Goal: Information Seeking & Learning: Learn about a topic

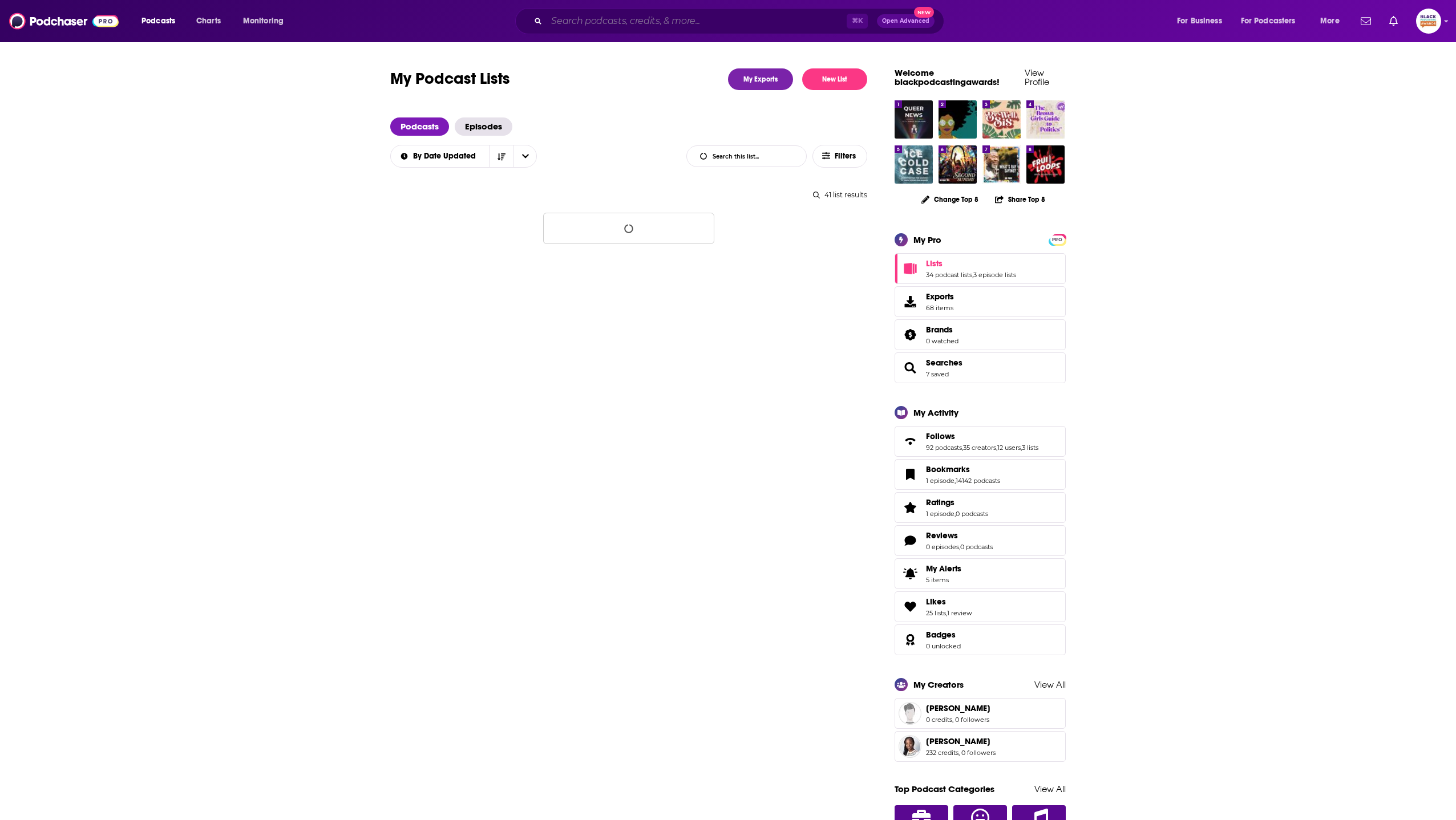
click at [657, 17] on input "Search podcasts, credits, & more..." at bounding box center [696, 21] width 300 height 18
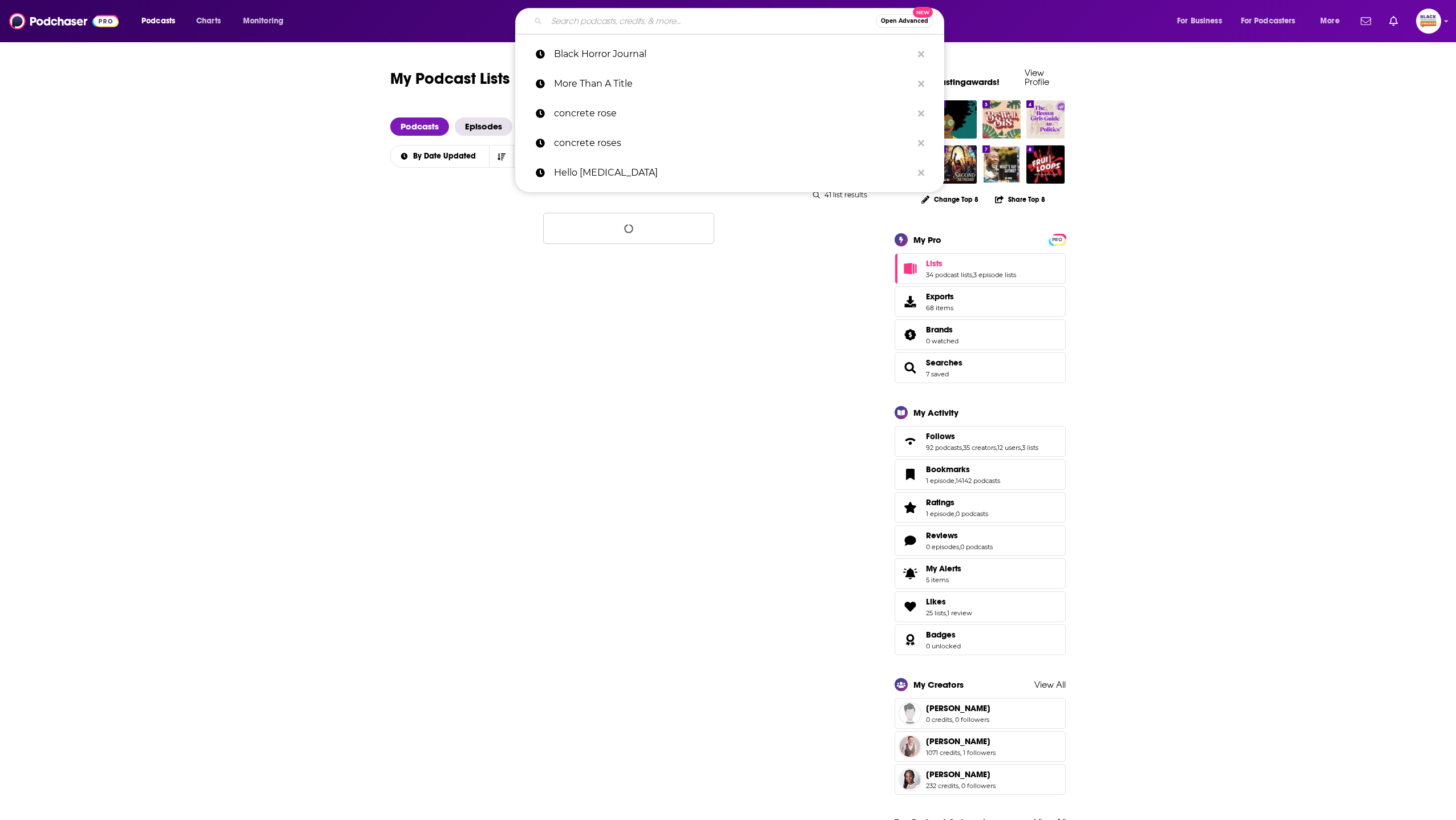
paste input "The Giving Black Podcast"
type input "The Giving Black Podcast"
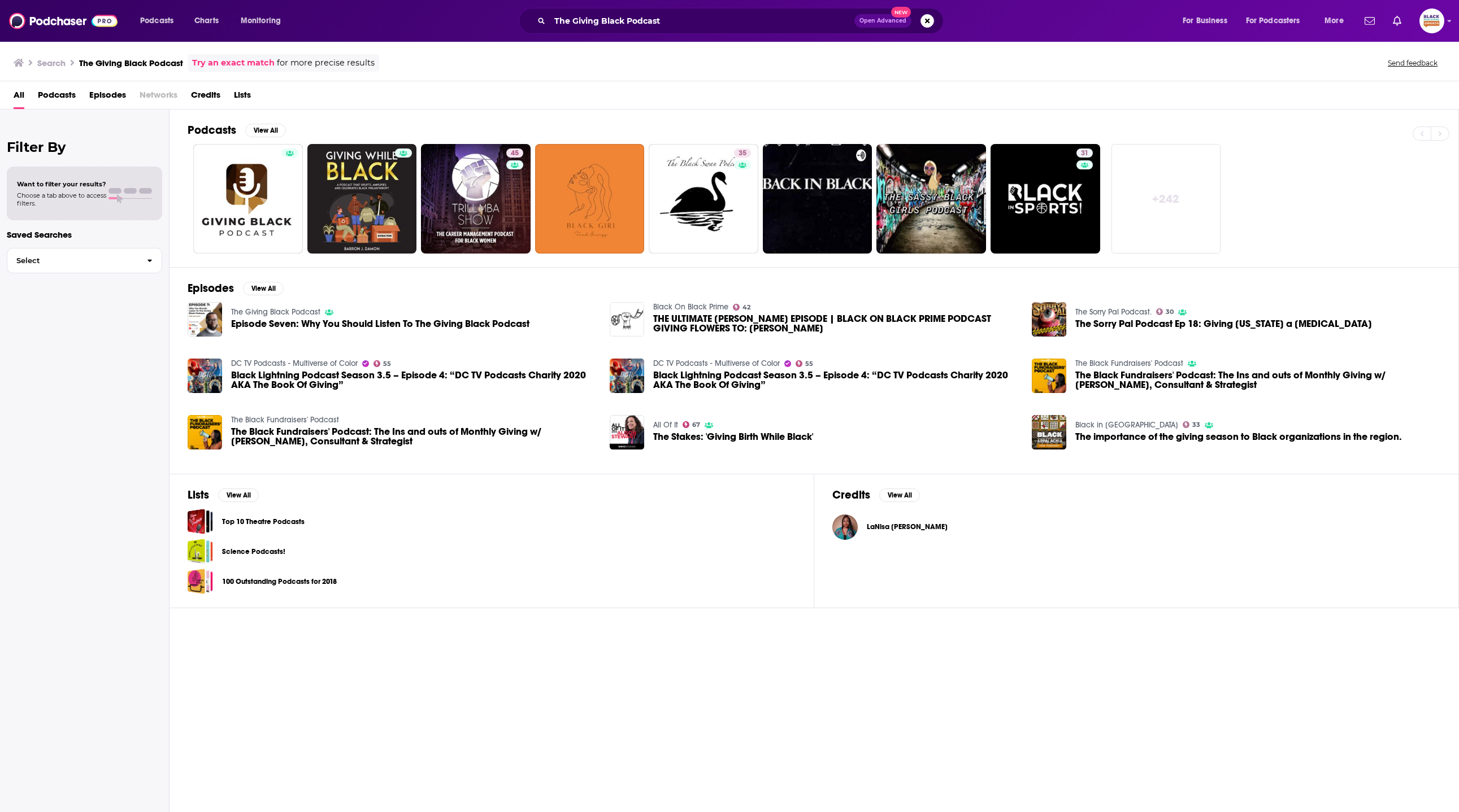
click at [618, 313] on img "THE ULTIMATE MARTIN EPISODE | BLACK ON BLACK PRIME PODCAST GIVING FLOWERS TO: M…" at bounding box center [627, 319] width 35 height 35
click at [1059, 425] on img "The importance of the giving season to Black organizations in the region." at bounding box center [1049, 432] width 35 height 35
click at [663, 27] on input "The Giving Black Podcast" at bounding box center [702, 21] width 305 height 18
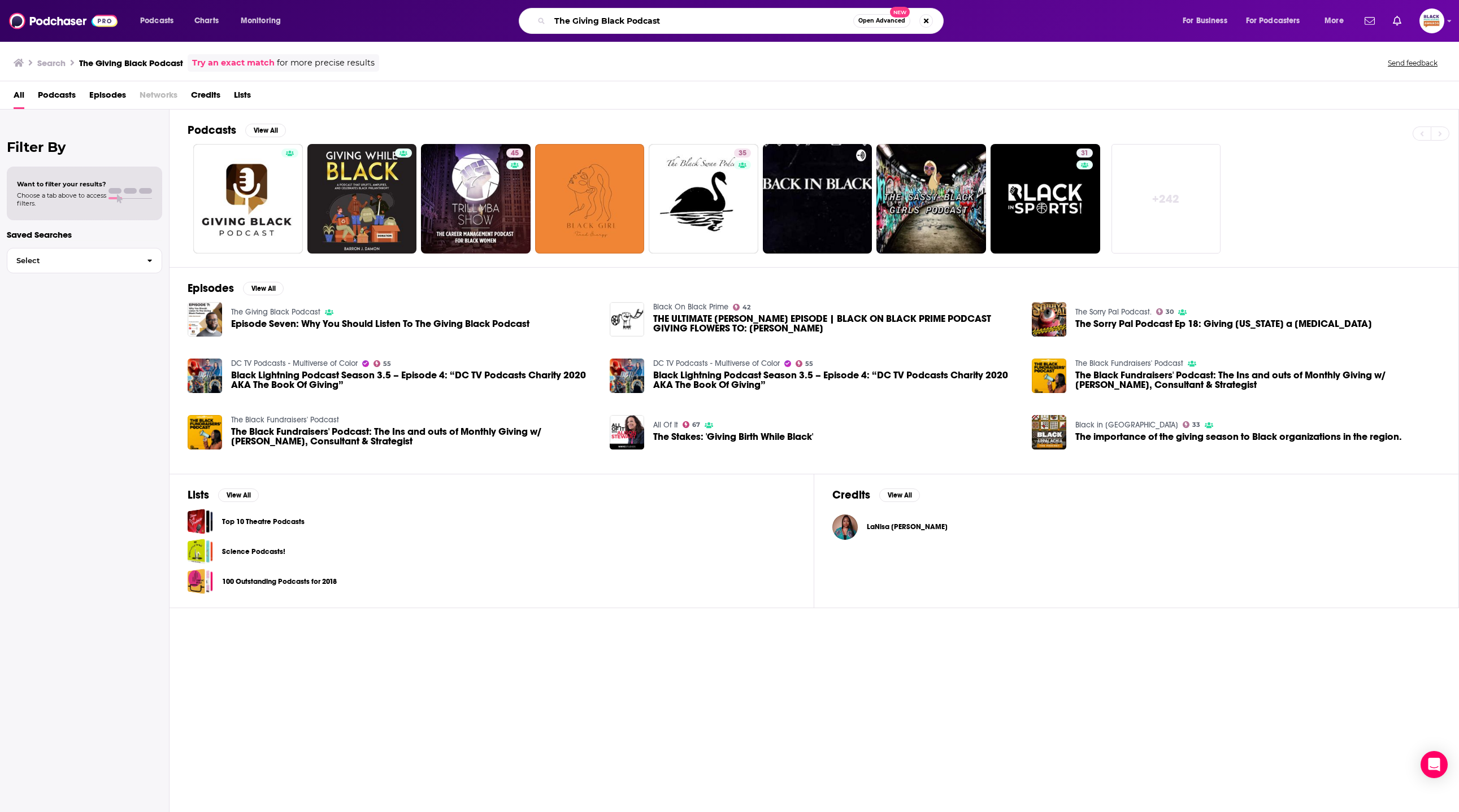
paste input "Imperfectly Phenomenal Woman:"
type input "Imperfectly Phenomenal Woman"
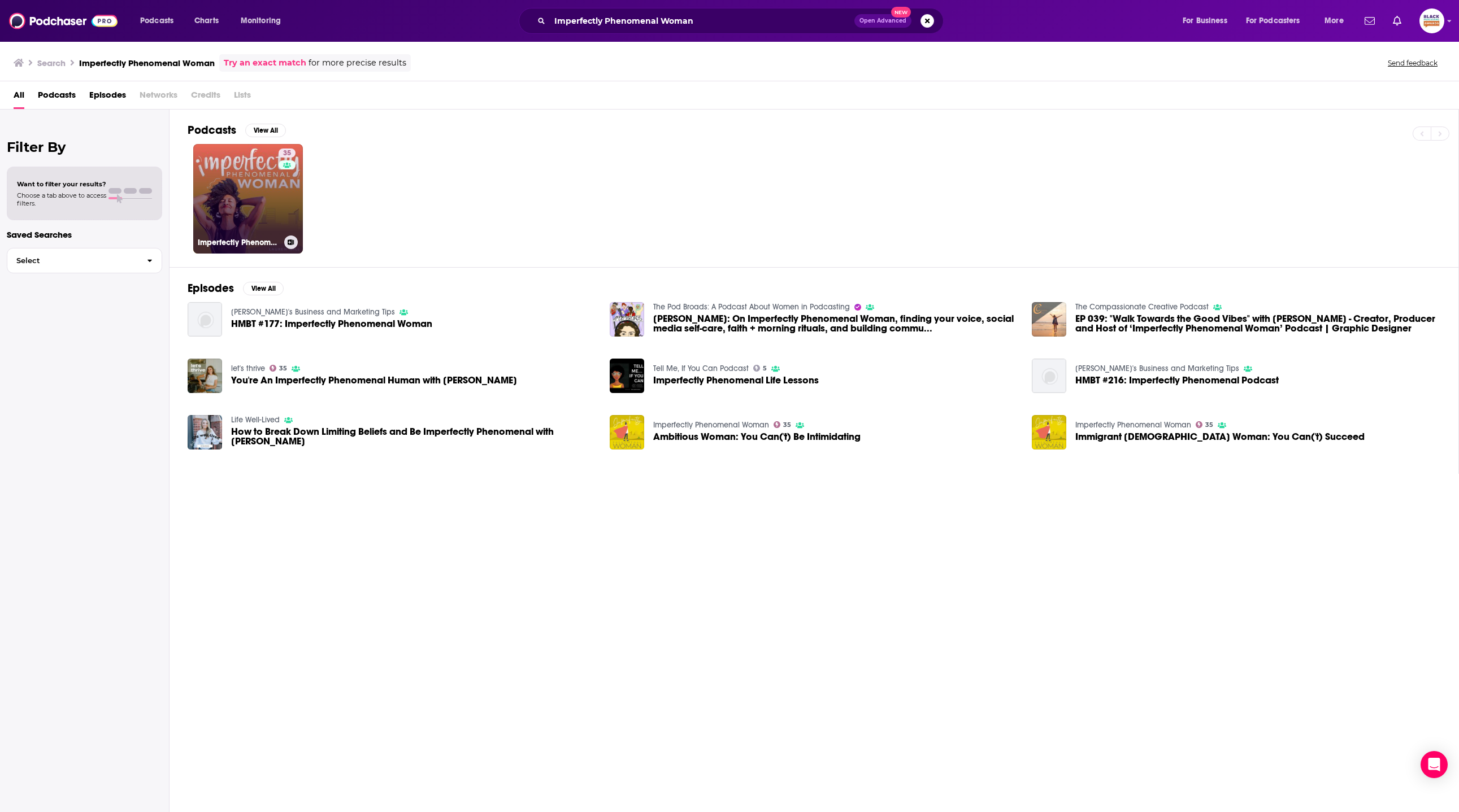
click at [282, 204] on div "35" at bounding box center [288, 192] width 20 height 87
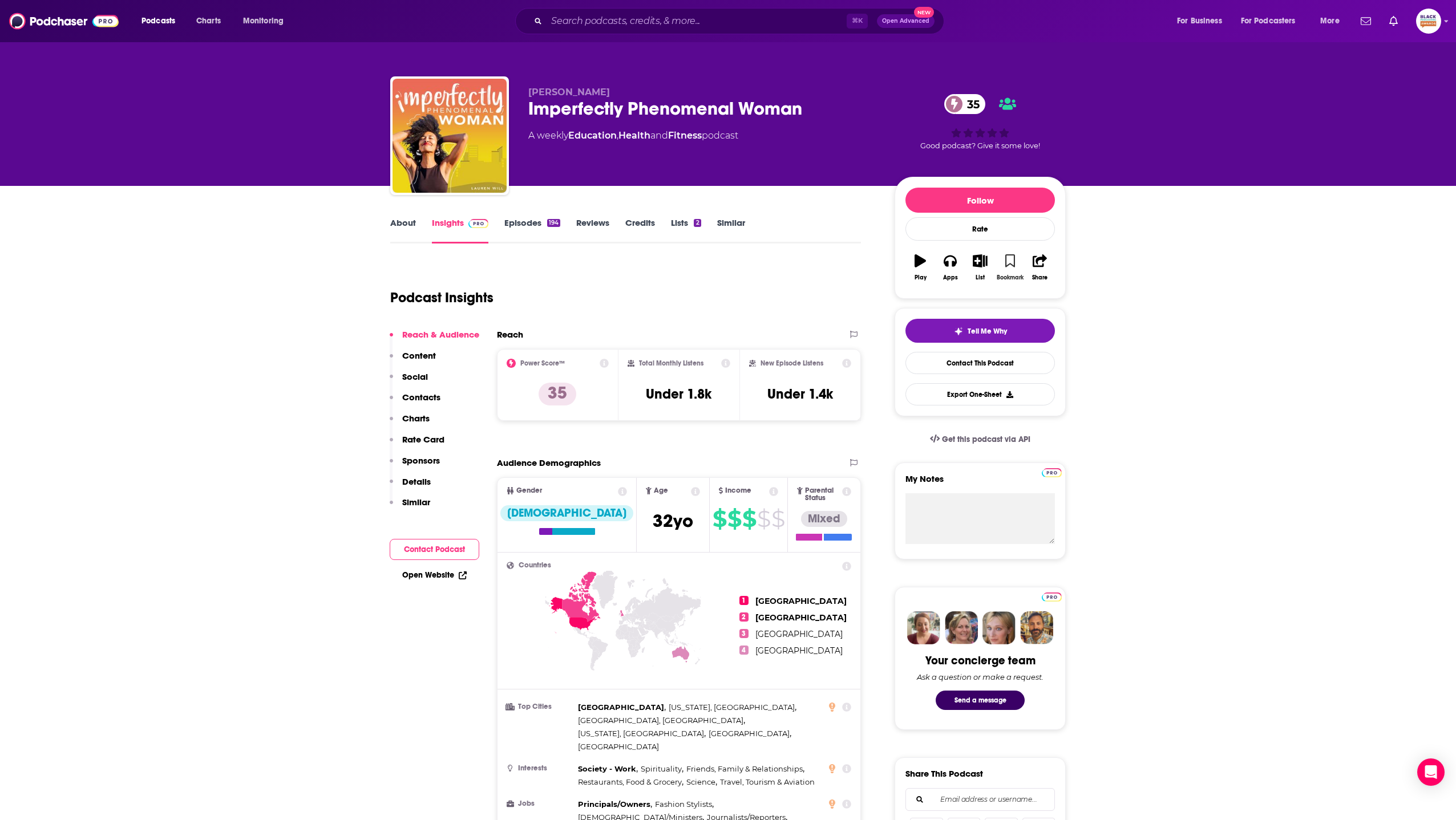
click at [1013, 271] on button "Bookmark" at bounding box center [1010, 267] width 30 height 41
click at [984, 265] on icon "button" at bounding box center [980, 261] width 14 height 12
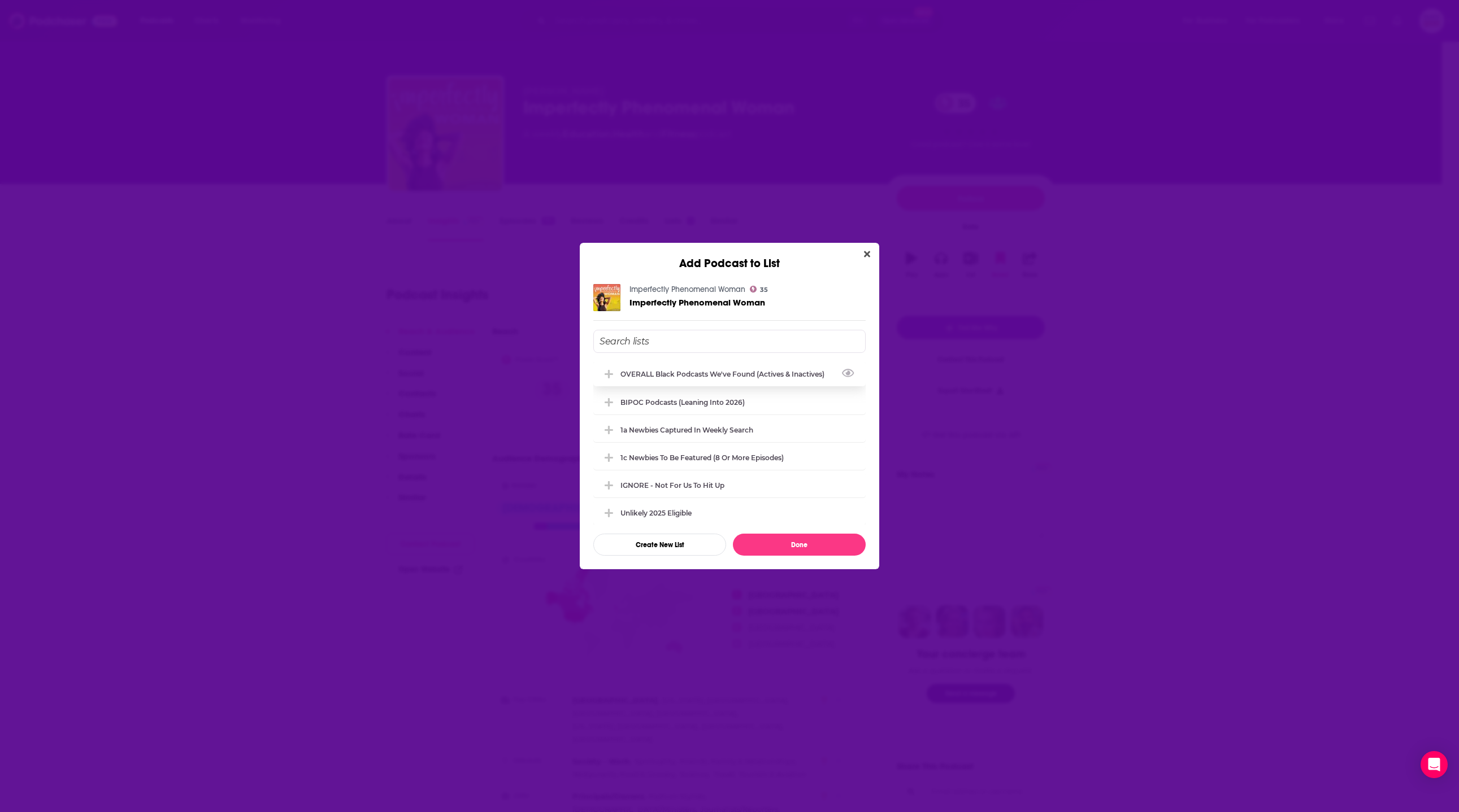
click at [708, 372] on div "OVERALL Black podcasts we've found (actives & inactives)" at bounding box center [726, 375] width 211 height 9
click at [808, 537] on button "Done" at bounding box center [799, 545] width 133 height 22
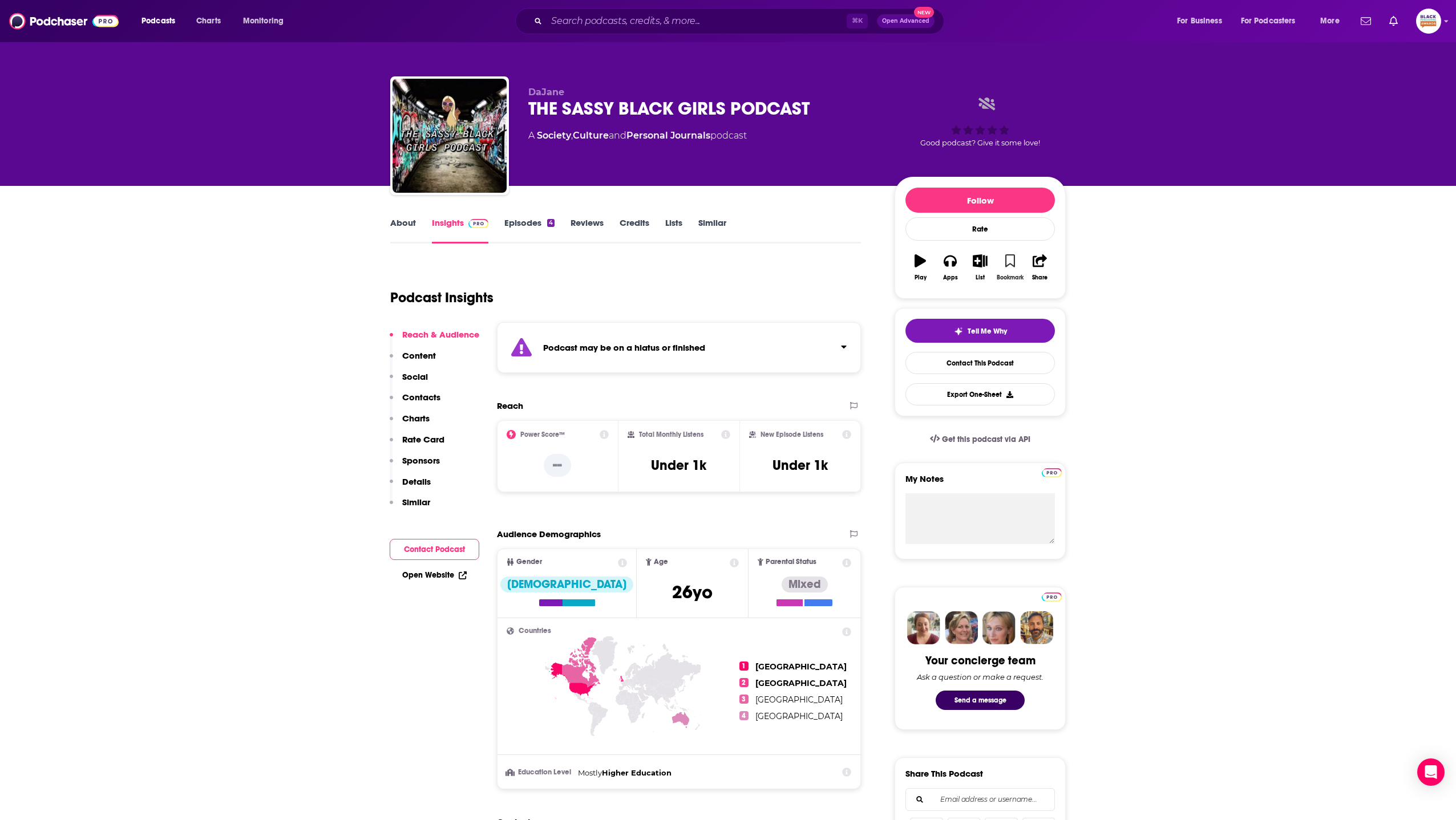
click at [1013, 262] on icon "button" at bounding box center [1010, 261] width 10 height 12
click at [966, 261] on button "List" at bounding box center [980, 267] width 30 height 41
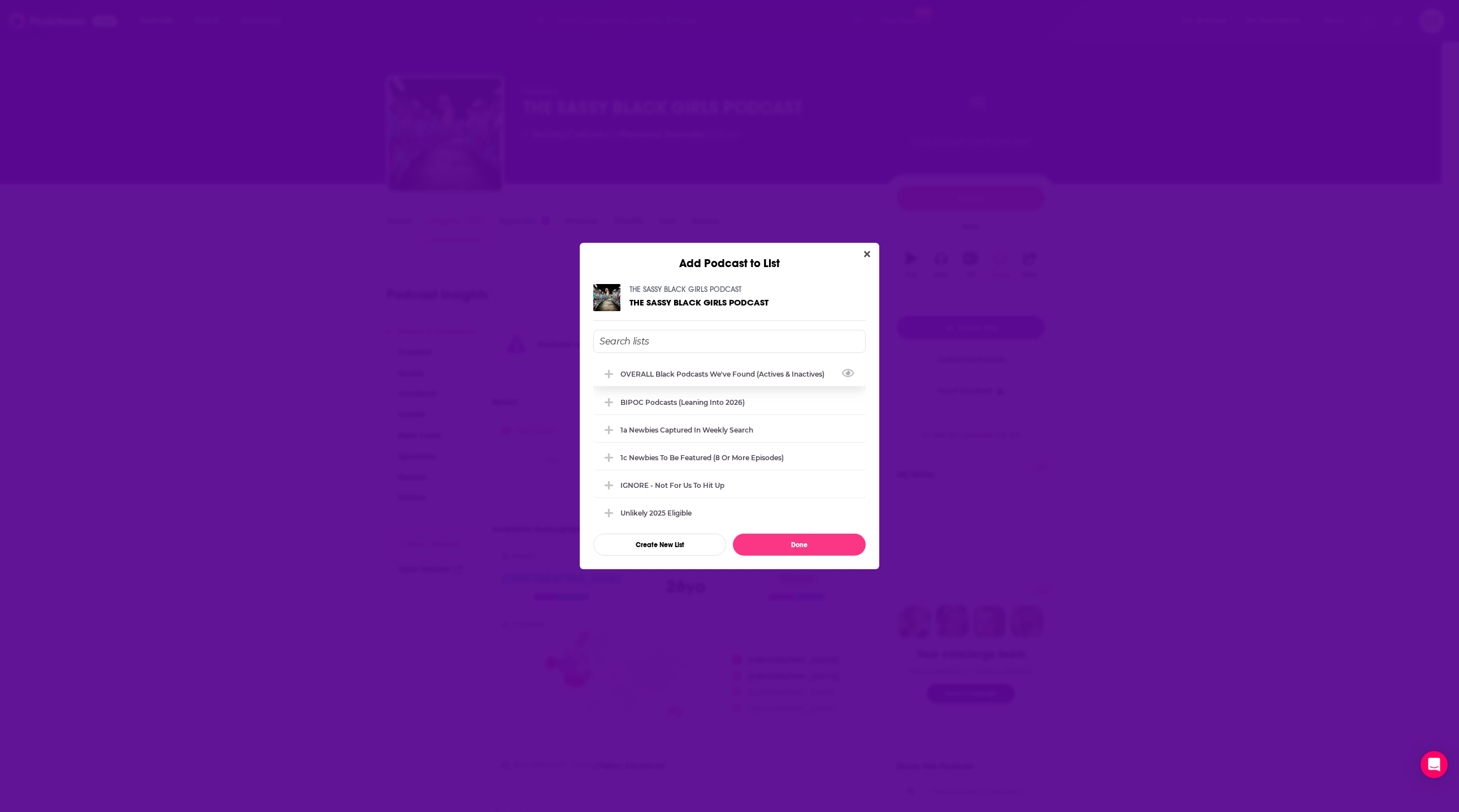
click at [734, 375] on div "OVERALL Black podcasts we've found (actives & inactives)" at bounding box center [726, 375] width 211 height 9
click at [798, 539] on button "Done" at bounding box center [799, 545] width 133 height 22
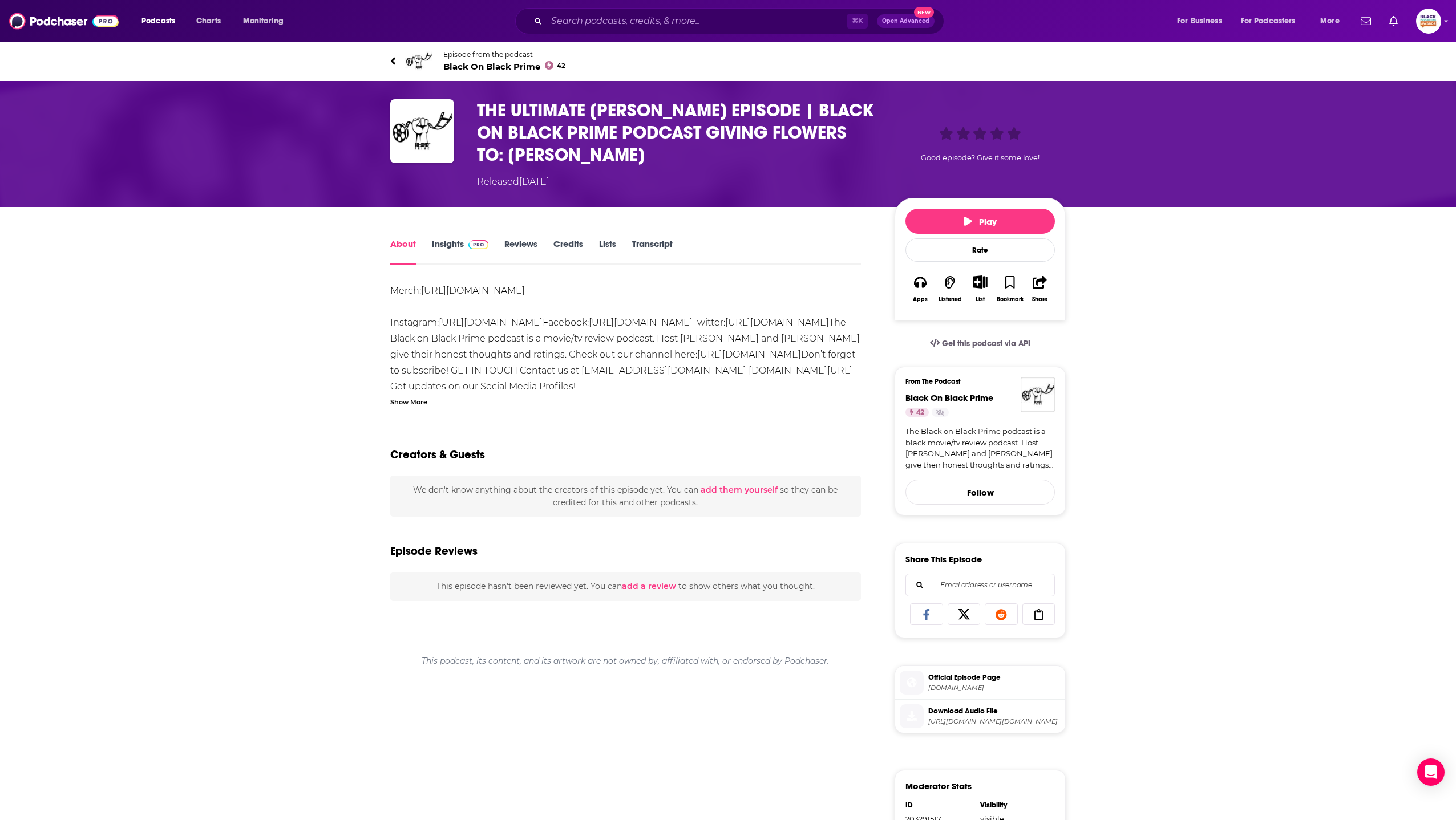
click at [423, 59] on img at bounding box center [418, 60] width 27 height 27
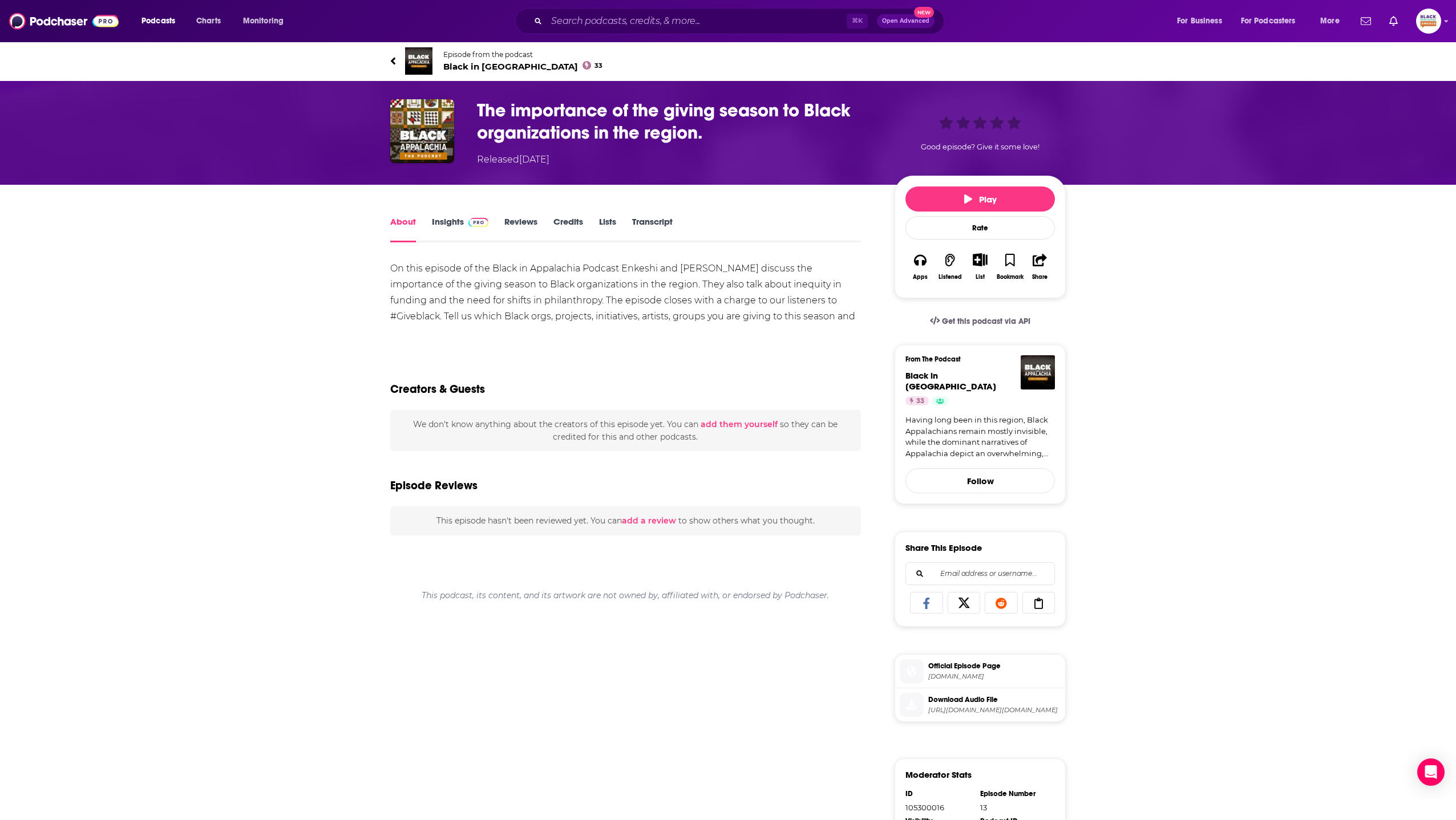
click at [419, 57] on img at bounding box center [418, 60] width 27 height 27
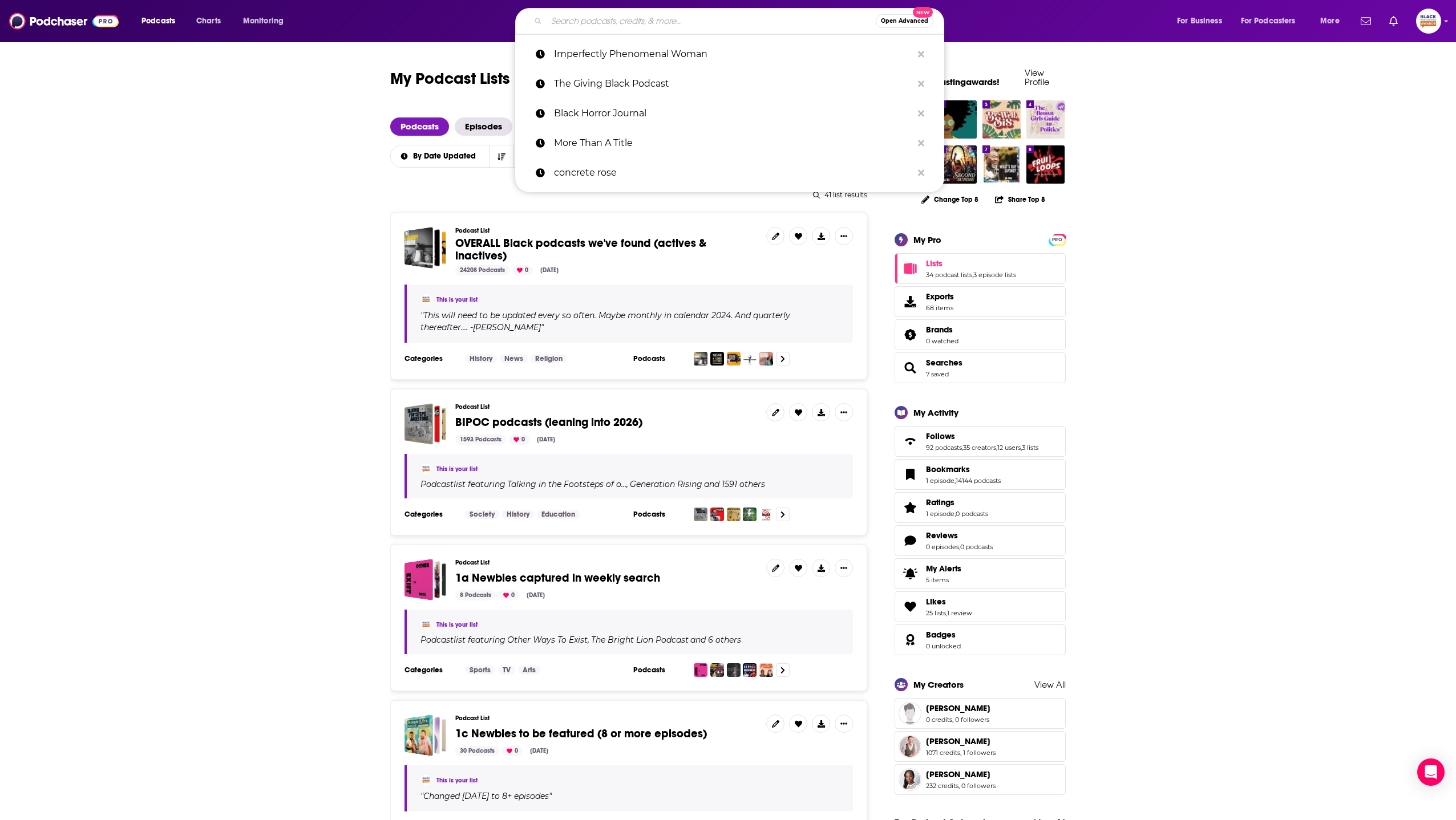
click at [584, 29] on input "Search podcasts, credits, & more..." at bounding box center [711, 21] width 329 height 18
paste input "InspireLife365"
type input "InspireLife365"
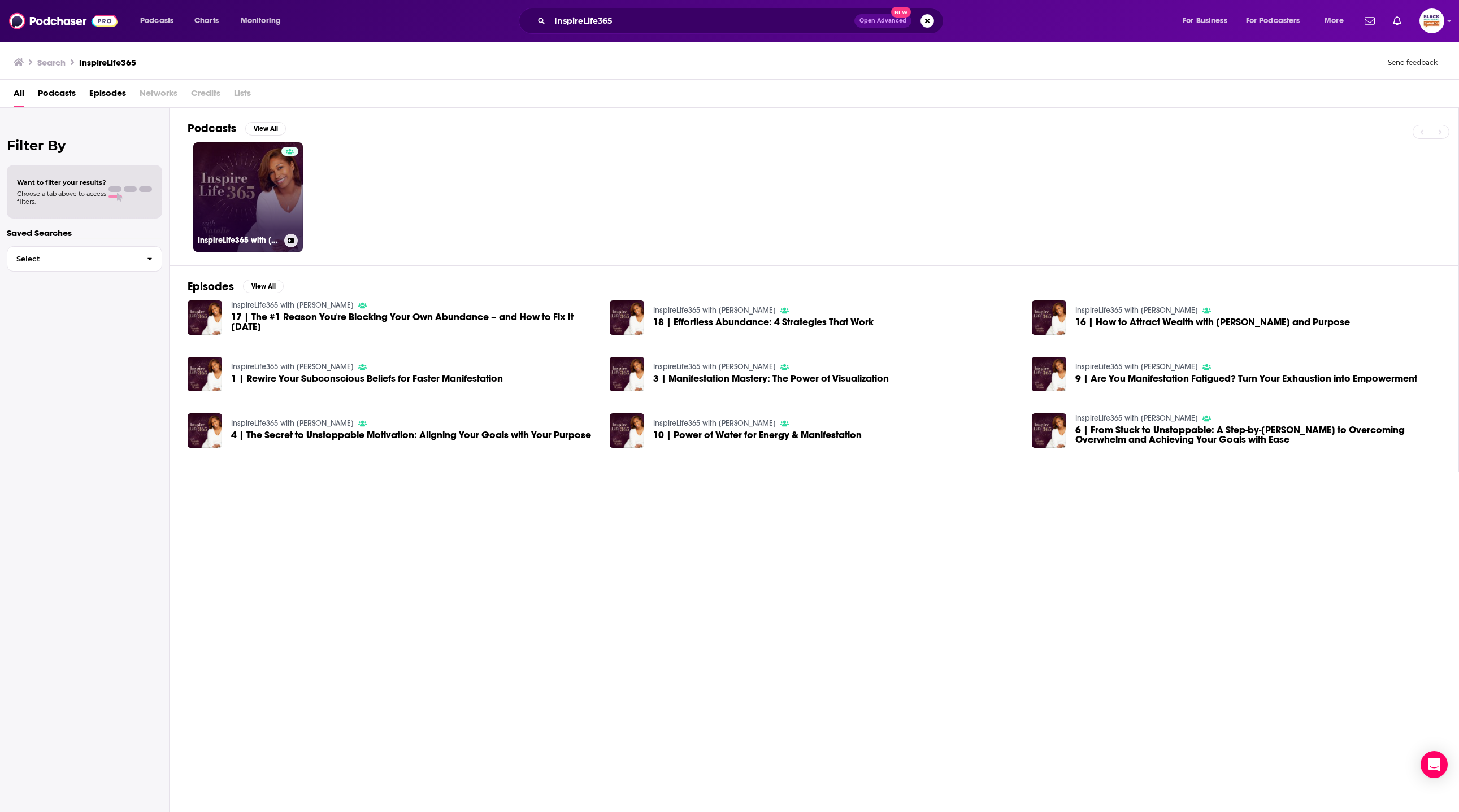
click at [284, 204] on div at bounding box center [290, 190] width 17 height 87
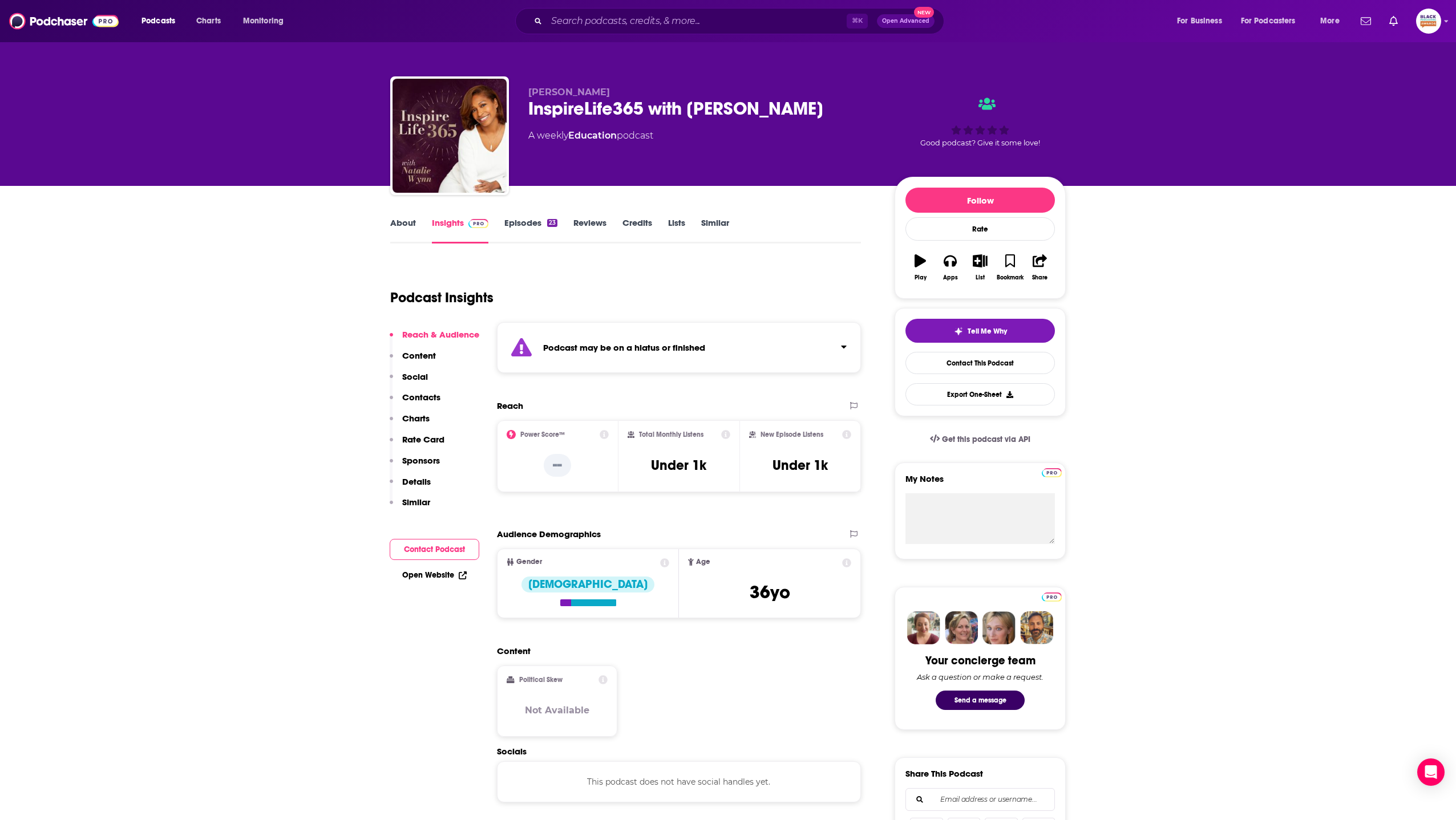
click at [812, 356] on div "Podcast may be on a hiatus or finished" at bounding box center [679, 348] width 364 height 51
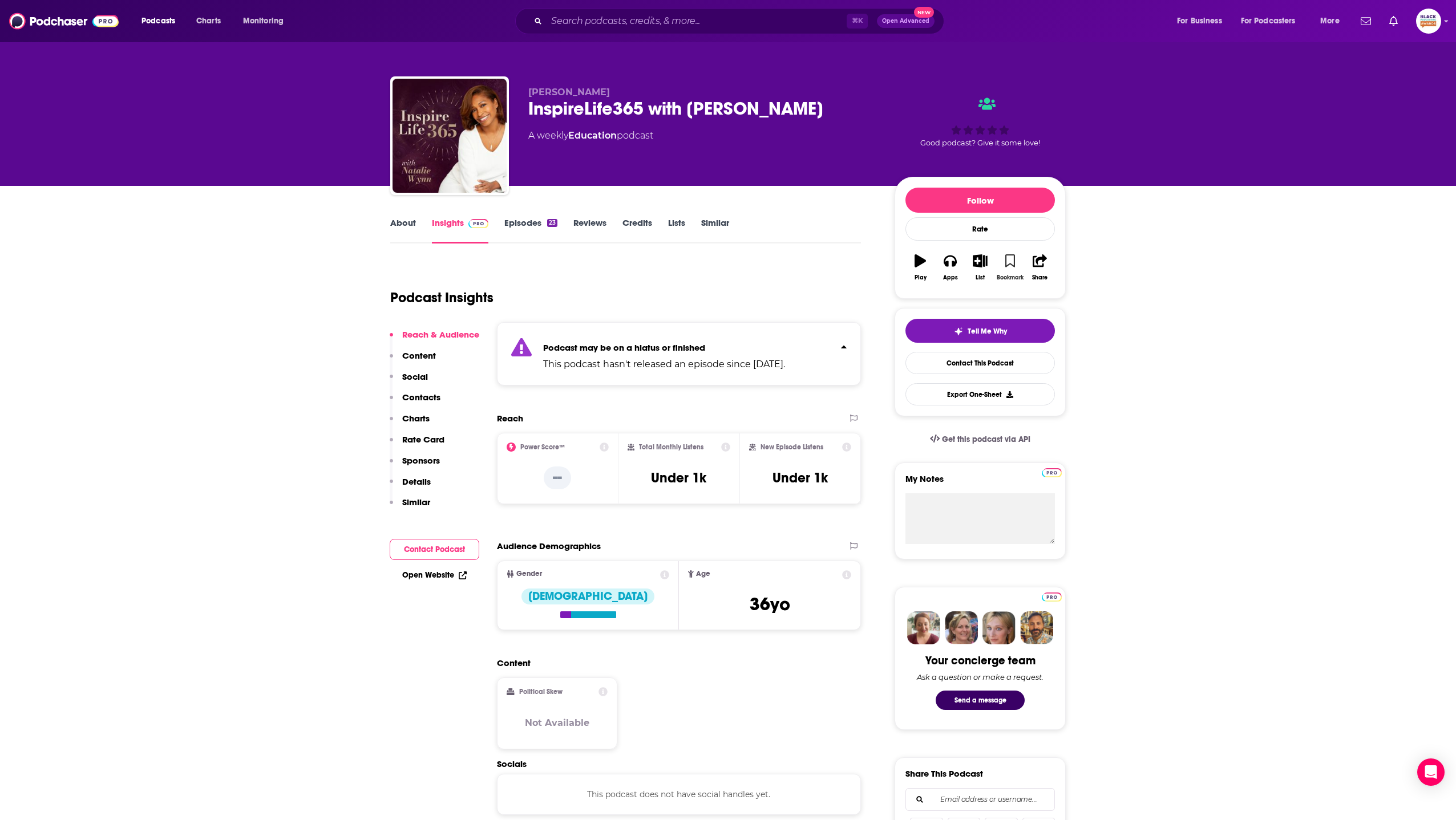
click at [1004, 261] on button "Bookmark" at bounding box center [1010, 267] width 30 height 41
click at [978, 261] on icon "button" at bounding box center [979, 261] width 14 height 12
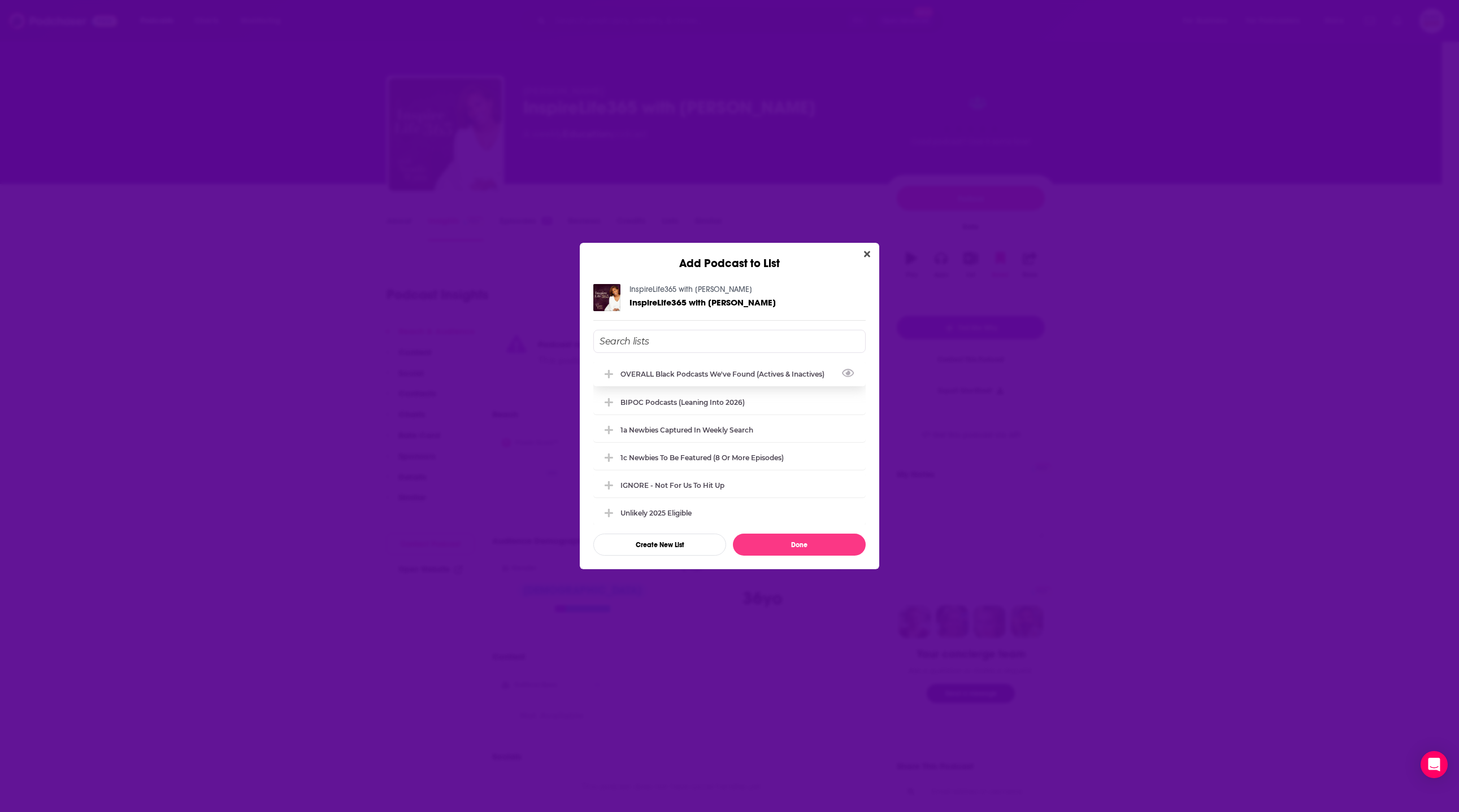
click at [750, 377] on div "OVERALL Black podcasts we've found (actives & inactives)" at bounding box center [726, 375] width 211 height 9
click at [801, 545] on button "Done" at bounding box center [799, 545] width 133 height 22
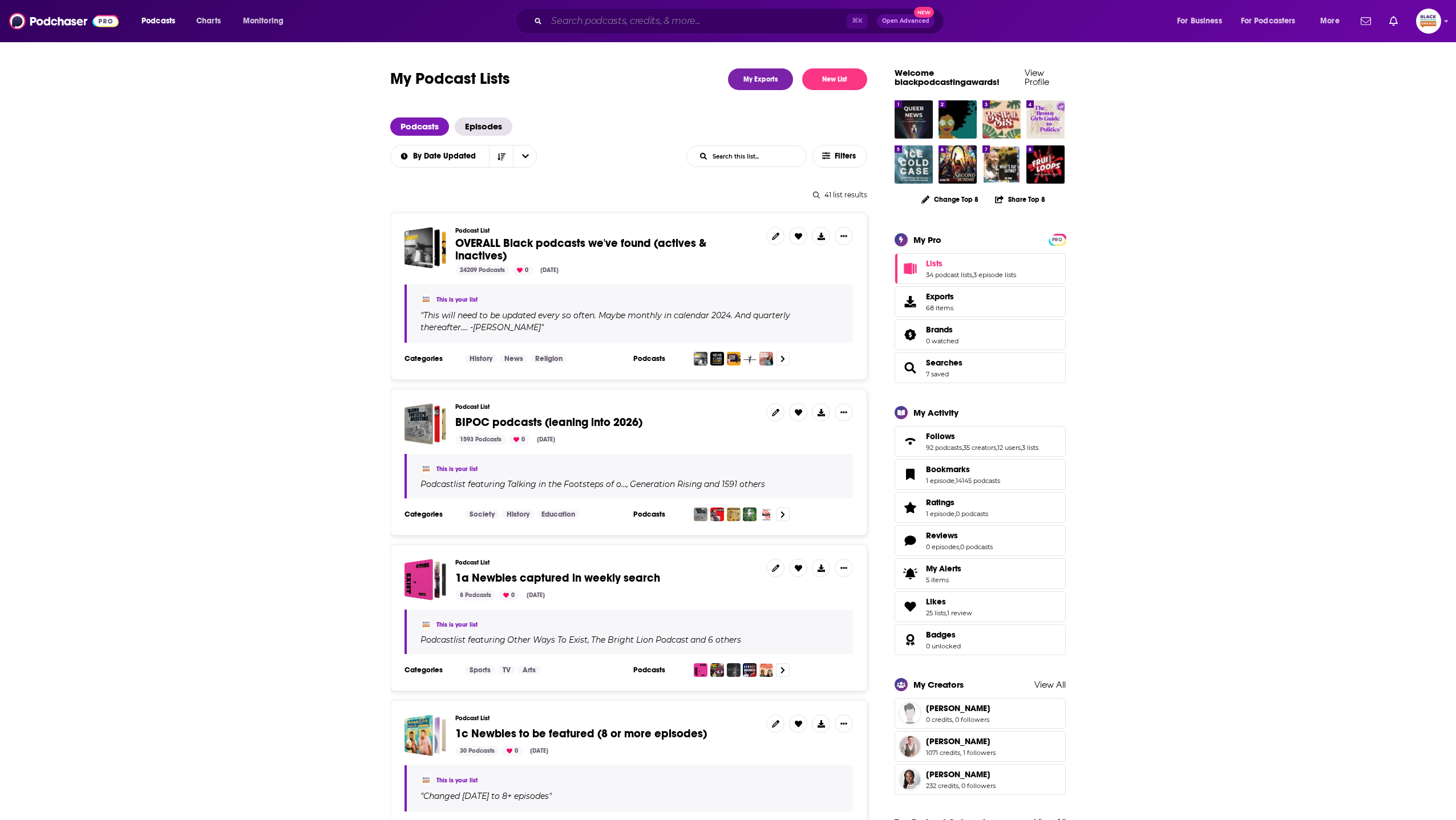
click at [633, 17] on input "Search podcasts, credits, & more..." at bounding box center [696, 21] width 300 height 18
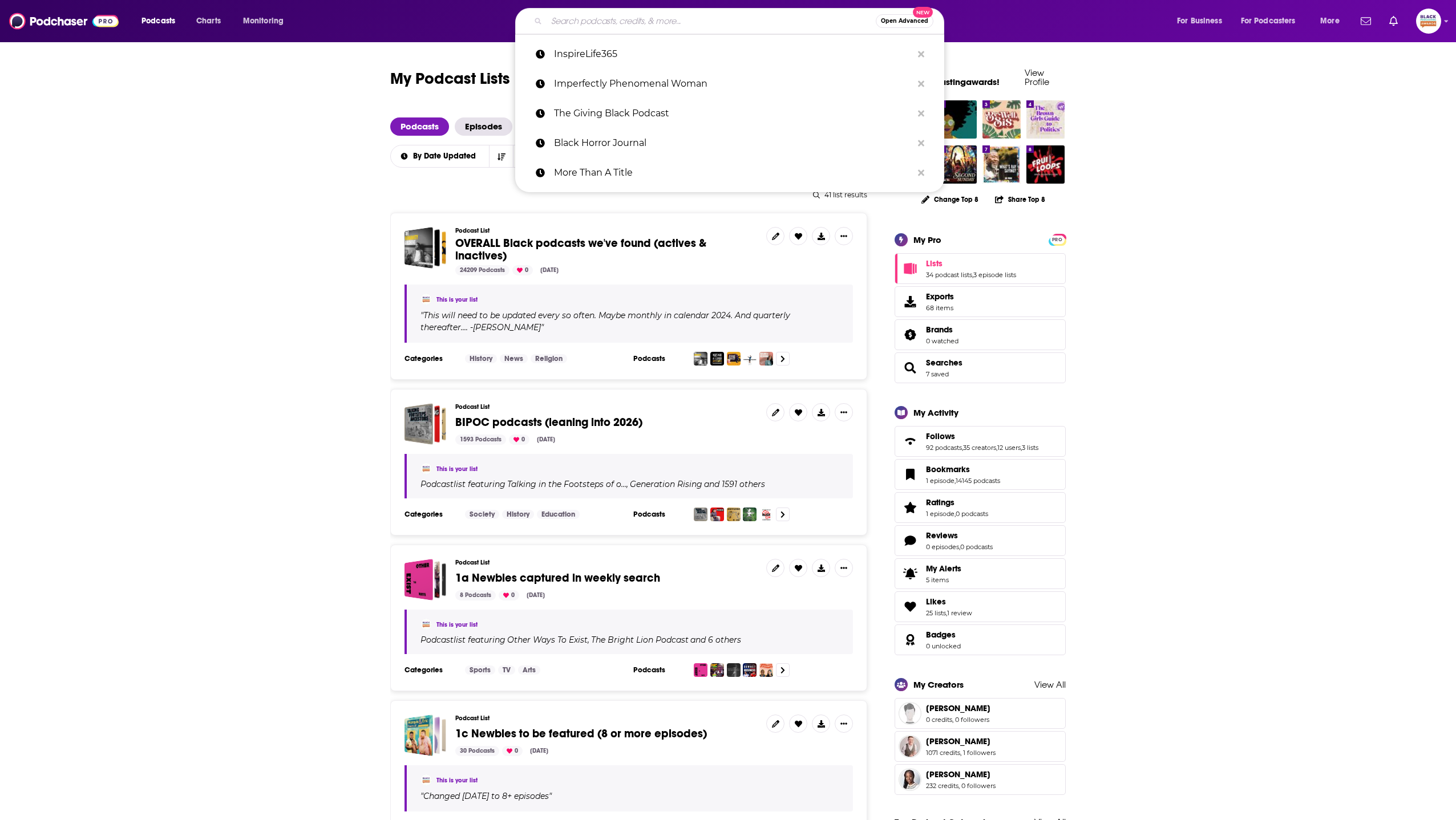
paste input "Today We Almost Died"
type input "Today We Almost Died"
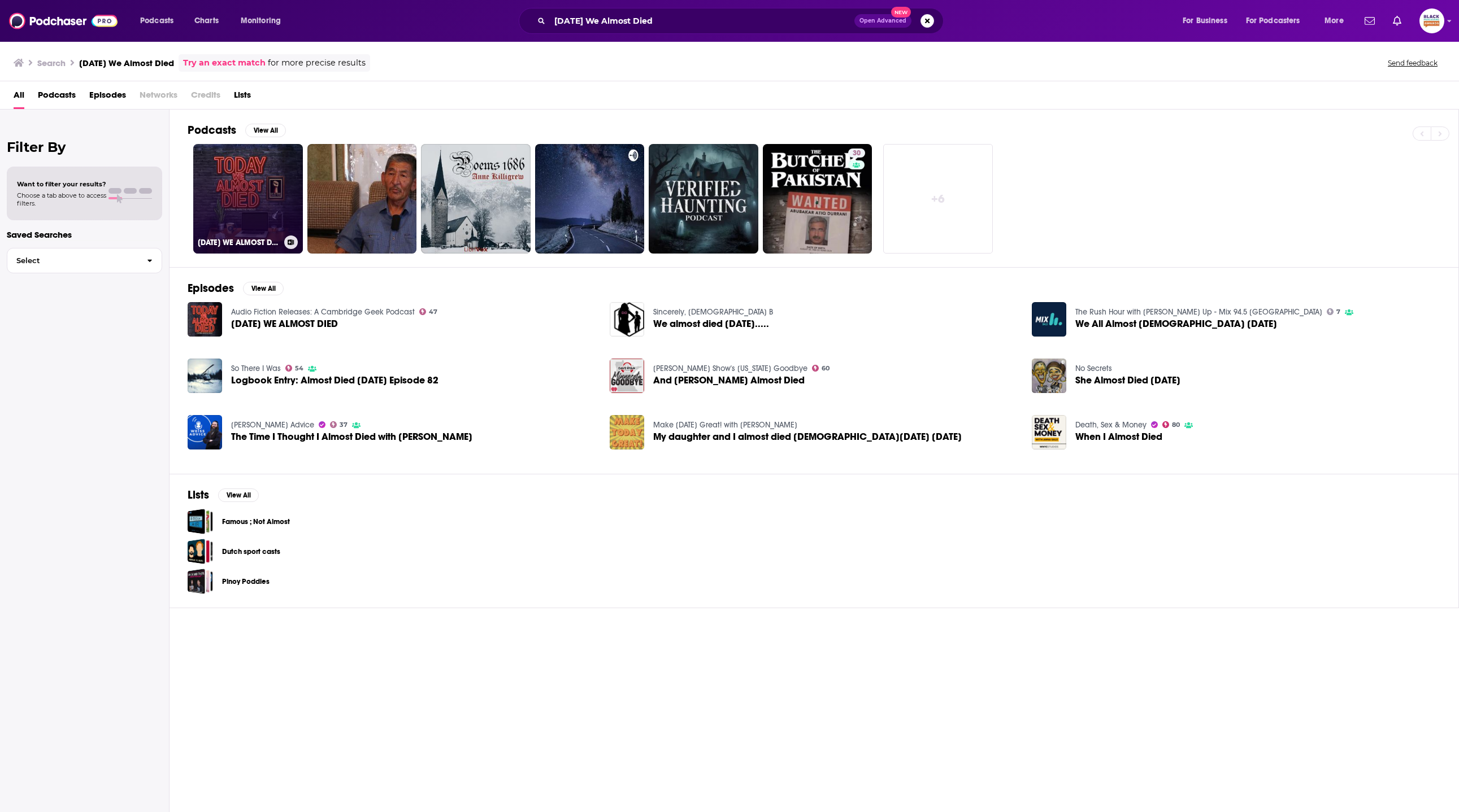
click at [268, 205] on link "TODAY WE ALMOST DIED" at bounding box center [248, 198] width 110 height 110
click at [251, 179] on link "TODAY WE ALMOST DIED" at bounding box center [248, 198] width 110 height 110
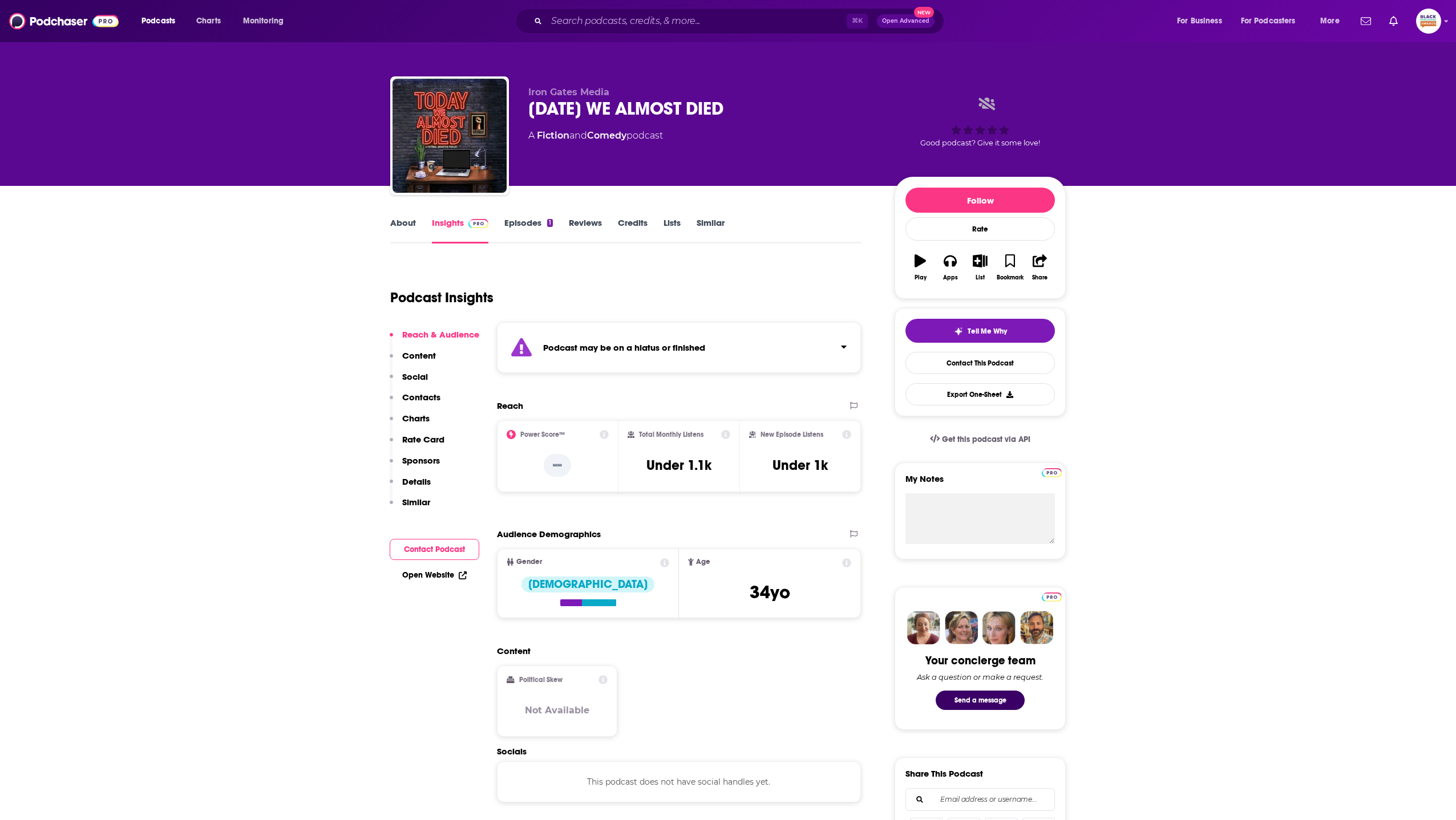
click at [920, 264] on icon "button" at bounding box center [919, 261] width 11 height 12
click at [777, 347] on div "Podcast may be on a hiatus or finished" at bounding box center [679, 348] width 364 height 51
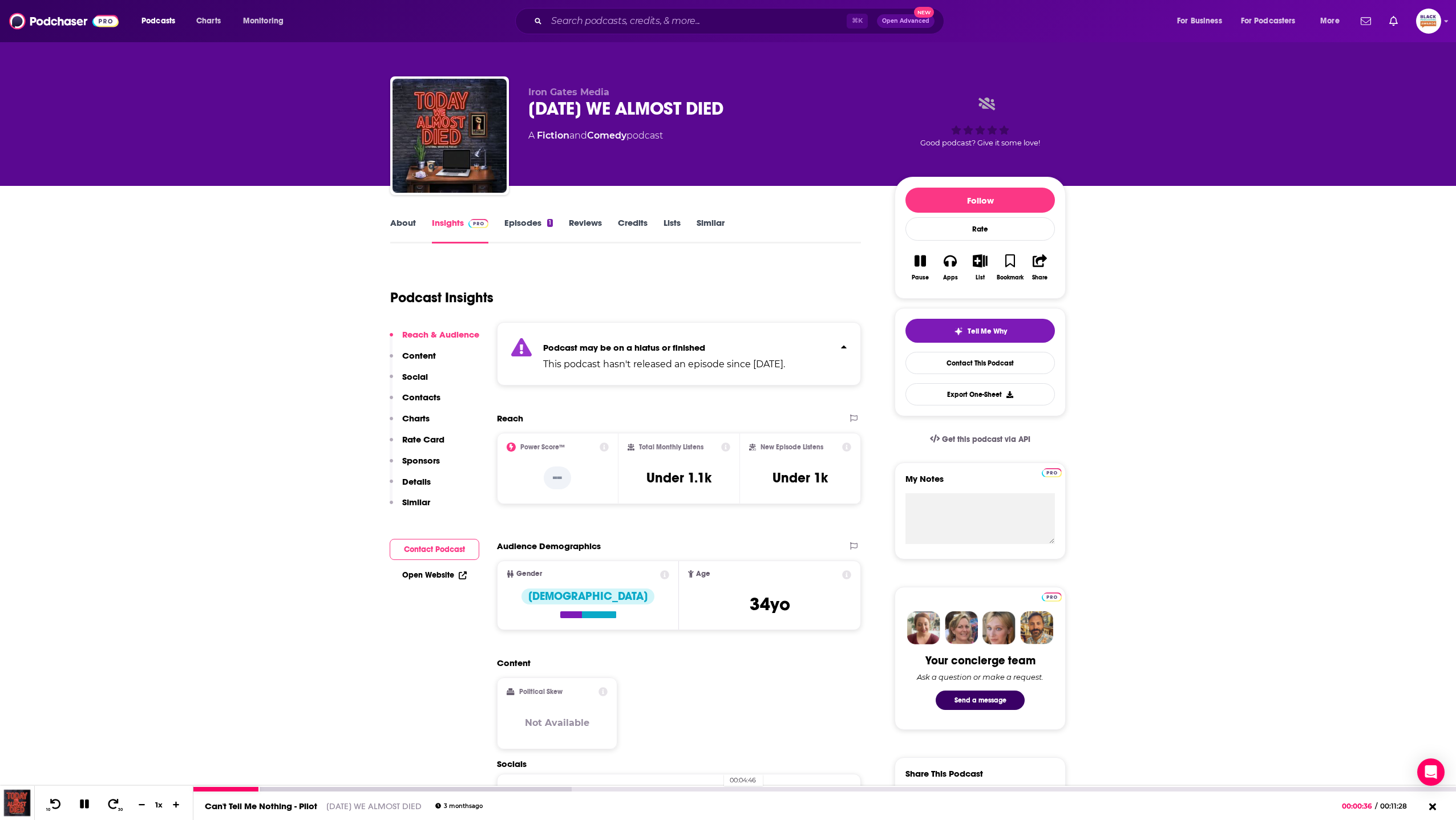
click at [718, 790] on div "00:04:46" at bounding box center [824, 789] width 1263 height 4
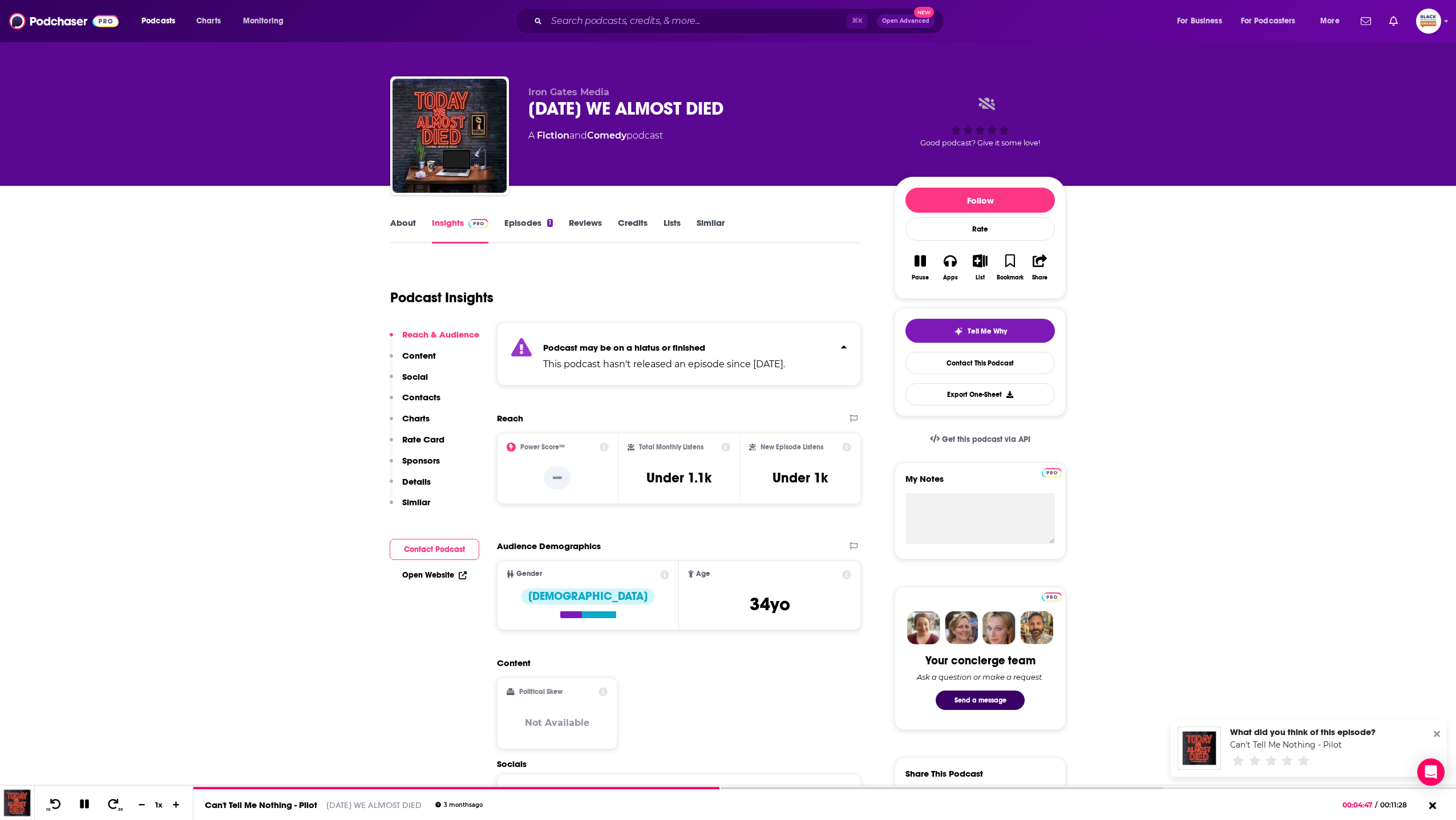
drag, startPoint x: 390, startPoint y: 207, endPoint x: 393, endPoint y: 221, distance: 14.3
click at [393, 223] on link "About" at bounding box center [403, 230] width 25 height 26
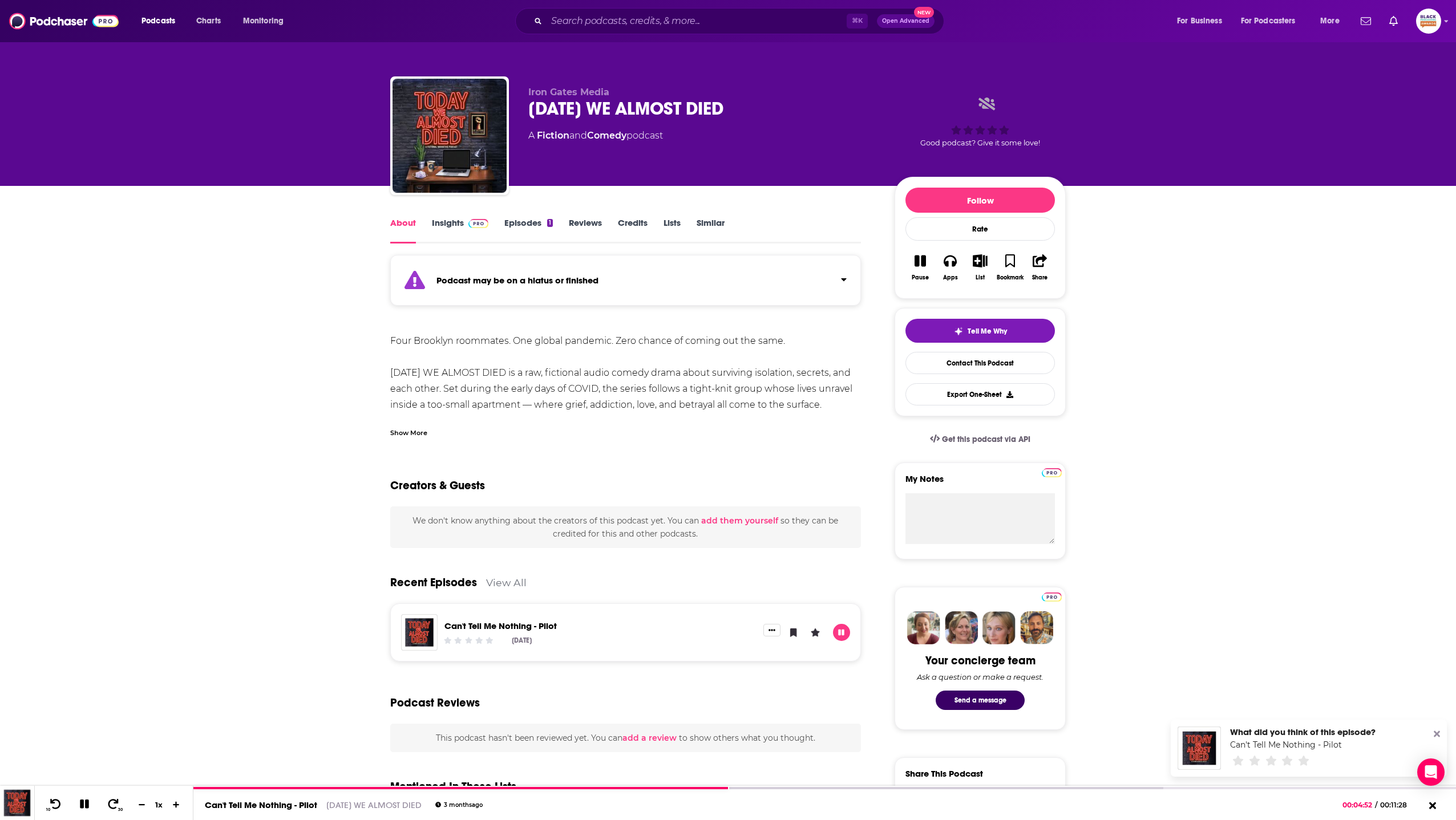
click at [411, 430] on div "Show More" at bounding box center [409, 432] width 37 height 10
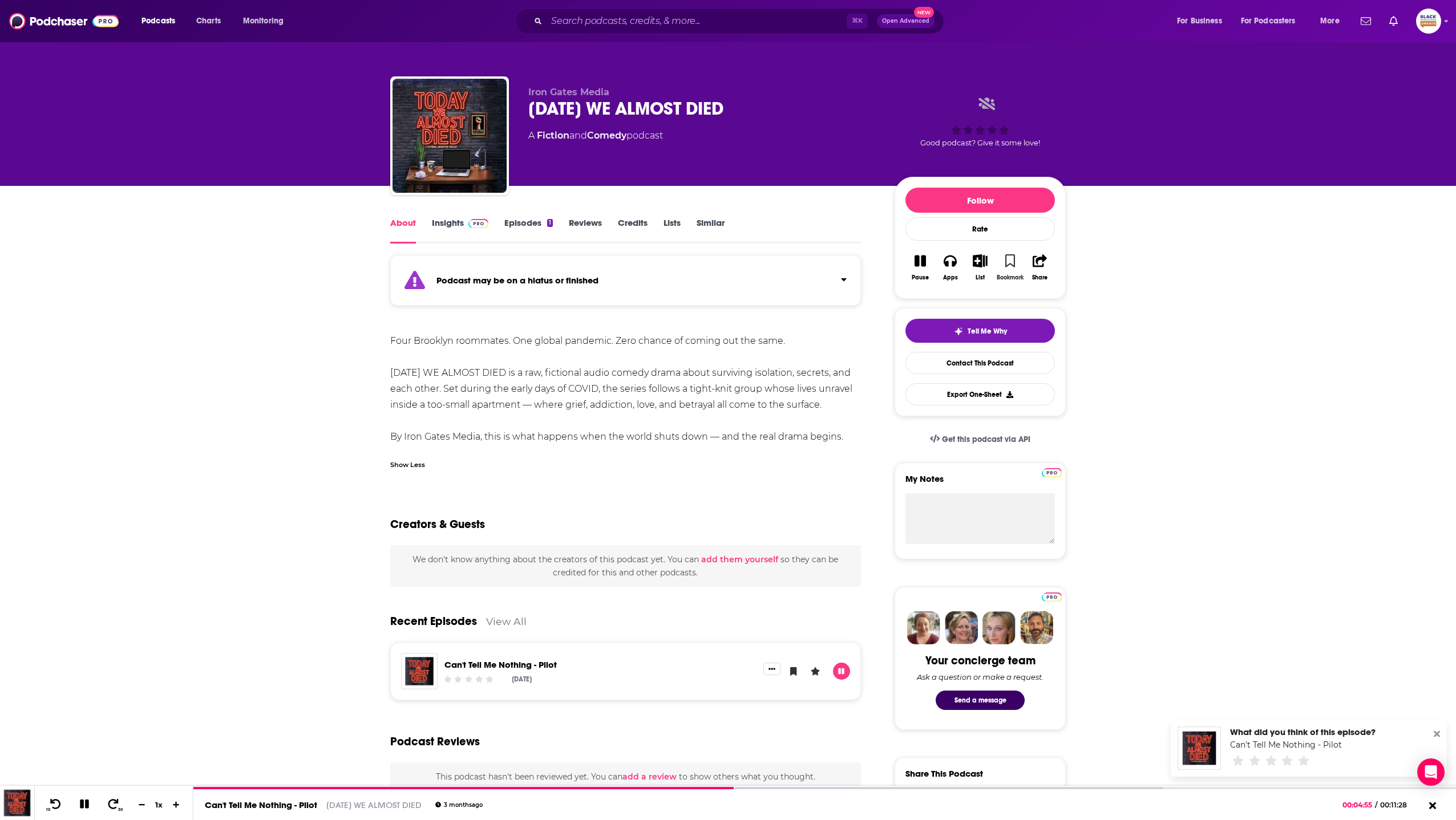
click at [1015, 255] on button "Bookmark" at bounding box center [1010, 267] width 30 height 41
click at [987, 265] on button "List" at bounding box center [980, 267] width 30 height 41
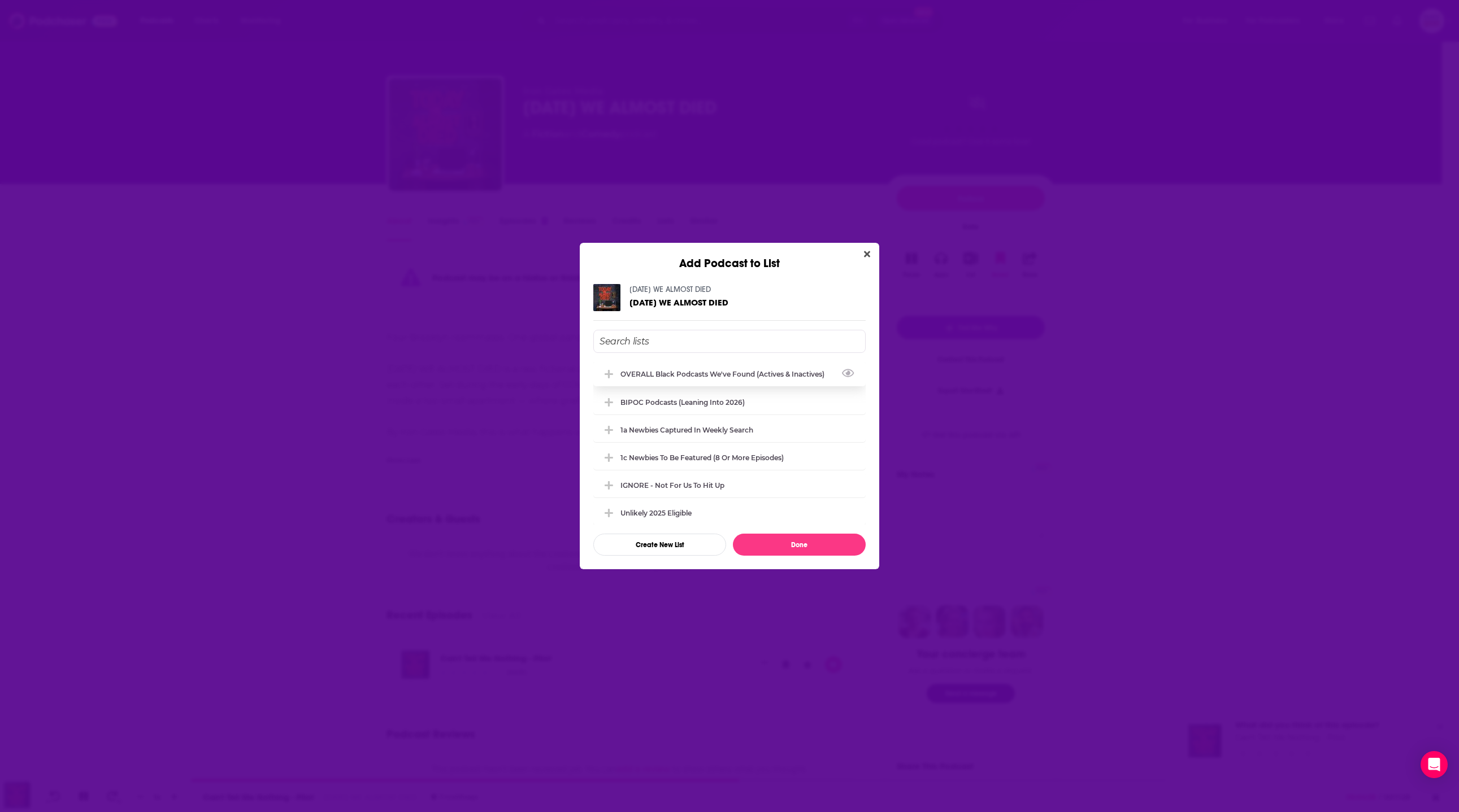
click at [736, 379] on div "OVERALL Black podcasts we've found (actives & inactives)" at bounding box center [730, 374] width 273 height 25
click at [793, 540] on button "Done" at bounding box center [799, 545] width 133 height 22
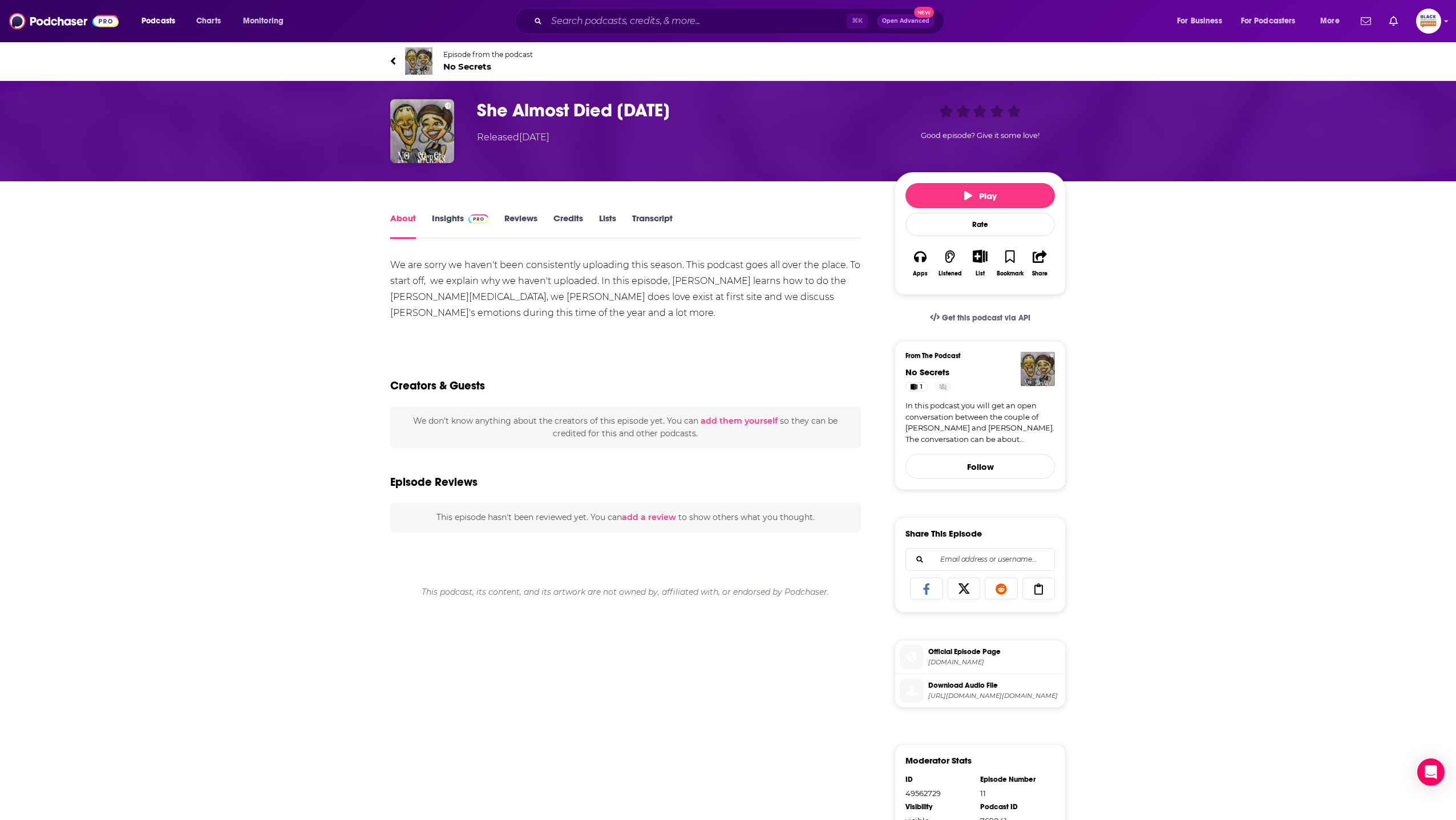
click at [421, 62] on img at bounding box center [418, 60] width 27 height 27
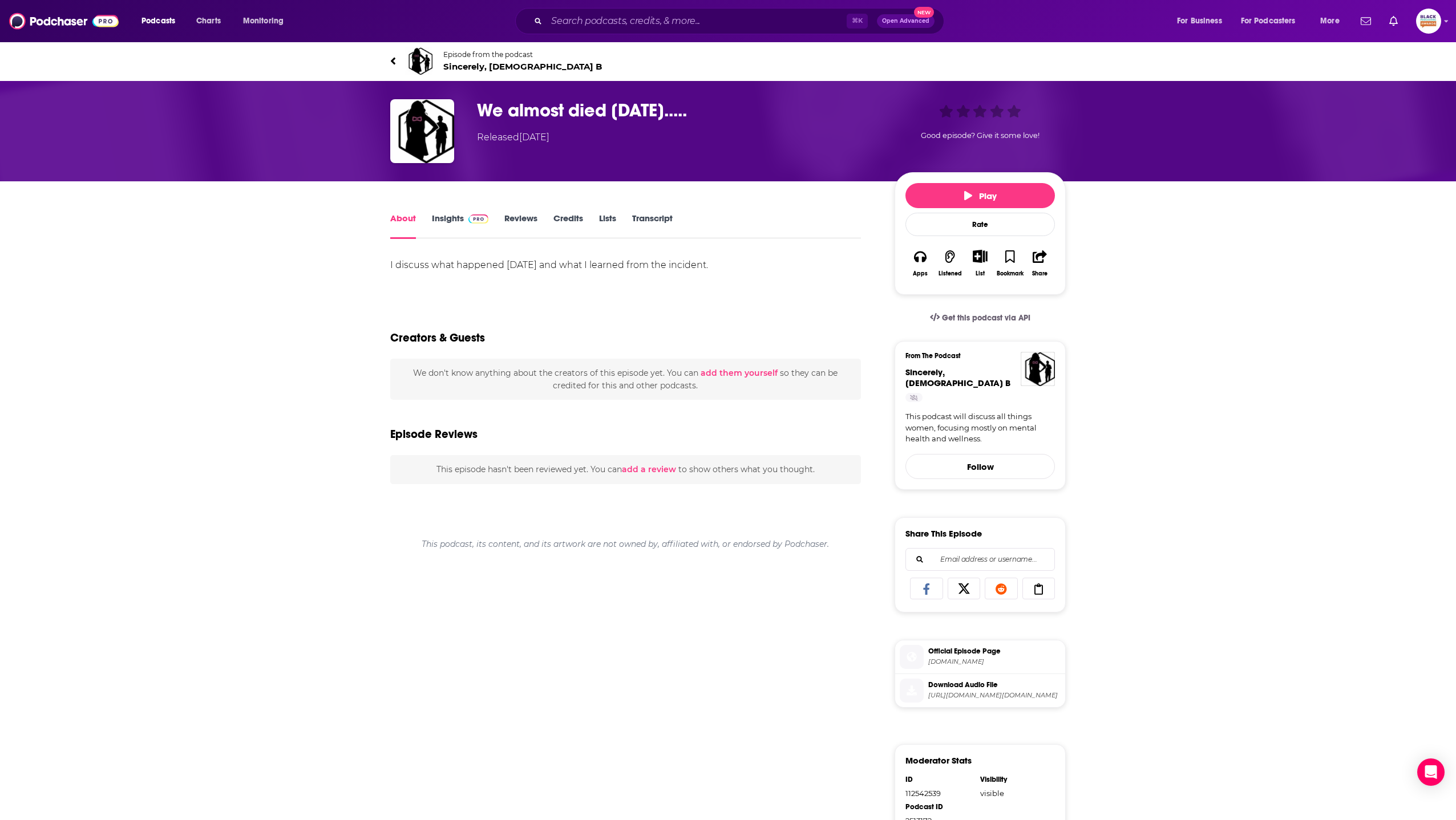
click at [427, 64] on img at bounding box center [418, 60] width 27 height 27
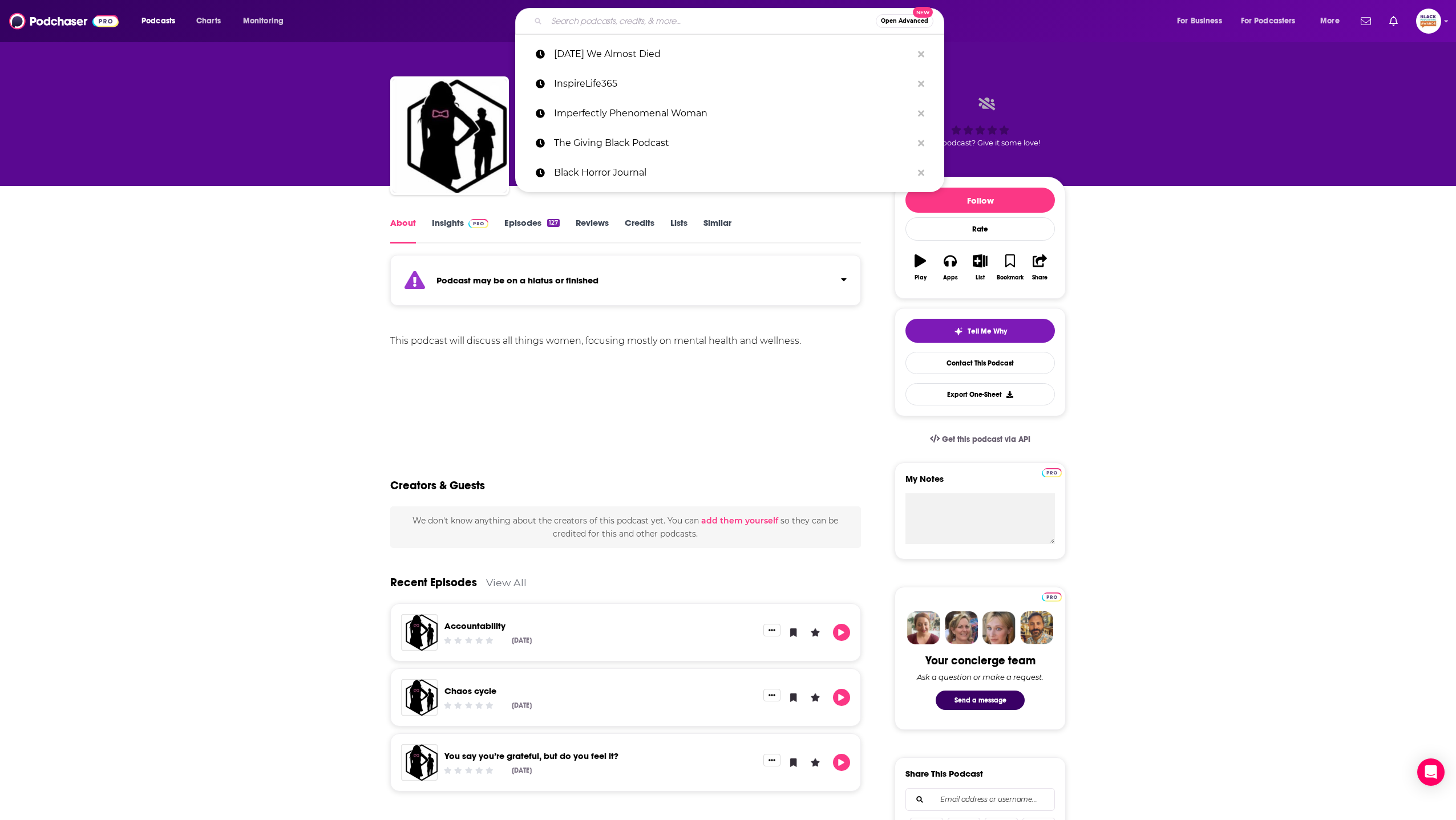
click at [692, 21] on input "Search podcasts, credits, & more..." at bounding box center [711, 21] width 329 height 18
paste input "Redacted History"
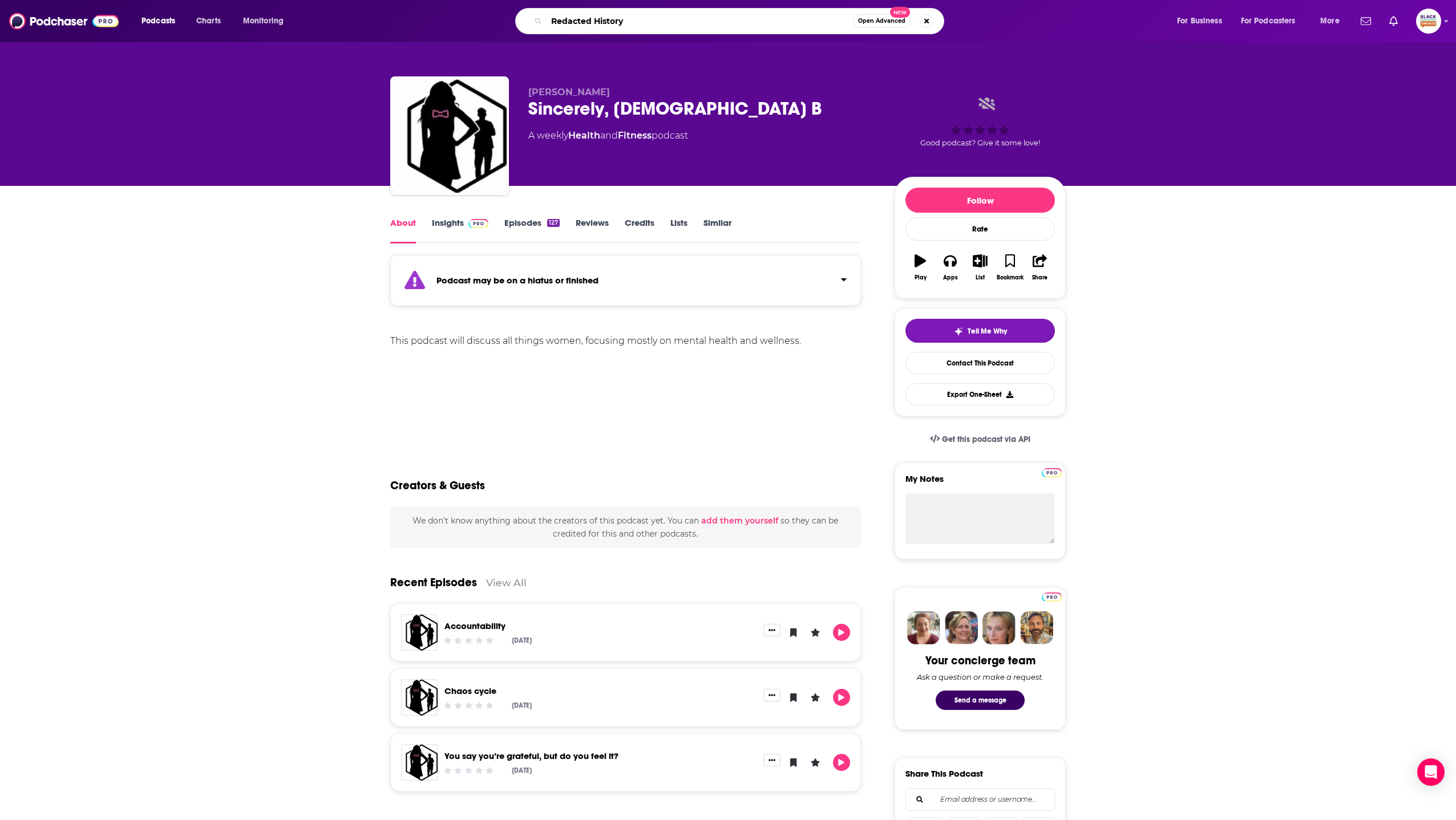
type input "Redacted History"
